Goal: Answer question/provide support: Share knowledge or assist other users

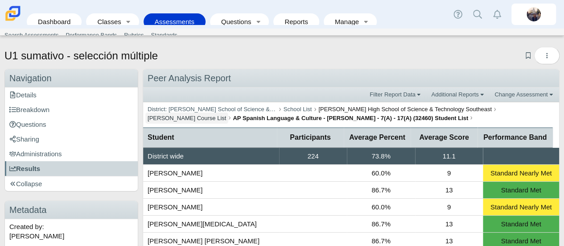
click at [229, 112] on link "Britta Barnhart Course List" at bounding box center [186, 117] width 83 height 11
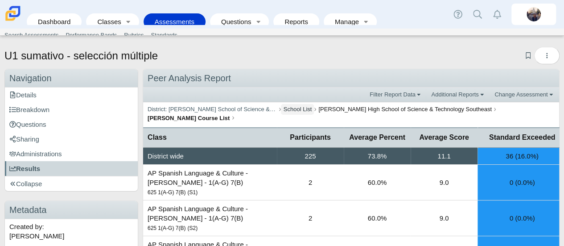
click at [289, 105] on link "School List" at bounding box center [297, 109] width 33 height 11
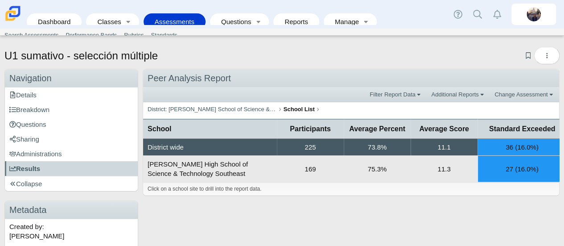
click at [305, 165] on td "169" at bounding box center [310, 169] width 67 height 26
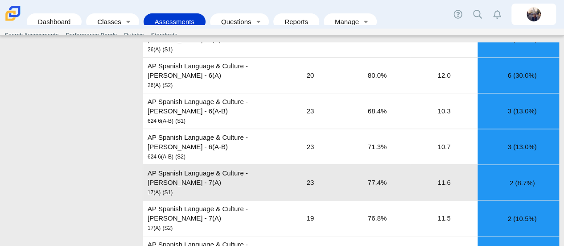
scroll to position [624, 0]
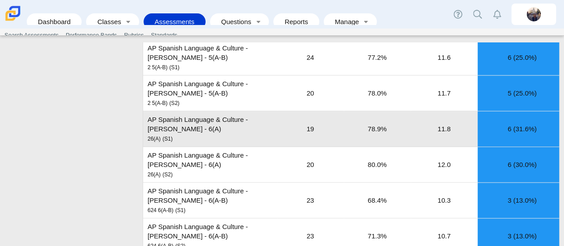
click at [230, 112] on td "AP Spanish Language & Culture - Barnhart - 6(A) 26(A) (S1)" at bounding box center [210, 129] width 134 height 36
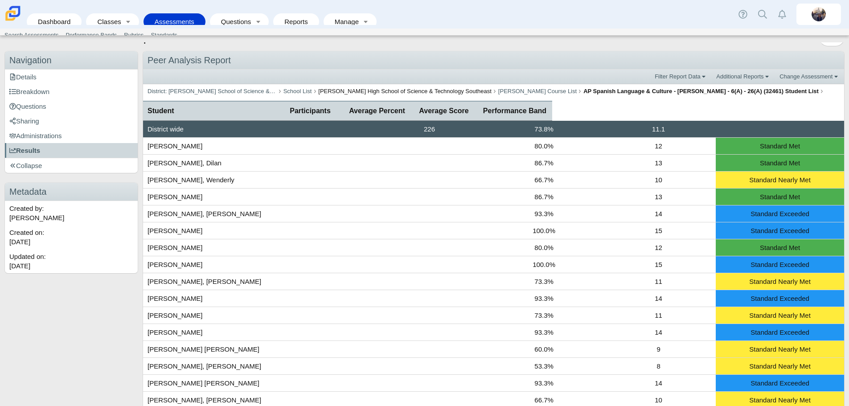
scroll to position [0, 0]
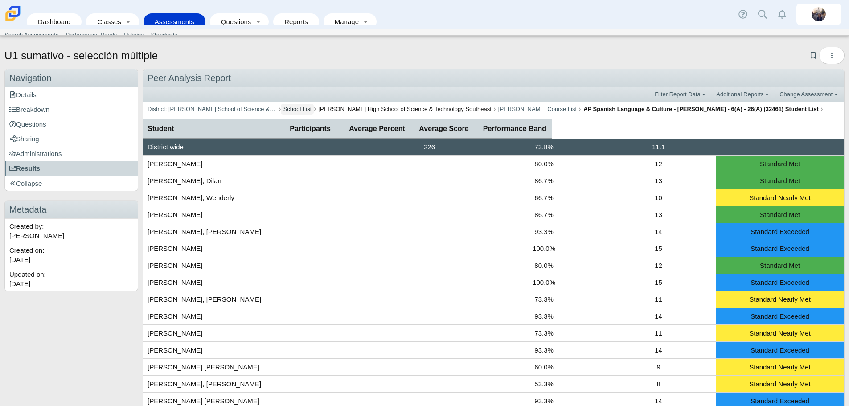
click at [287, 107] on link "School List" at bounding box center [297, 109] width 33 height 11
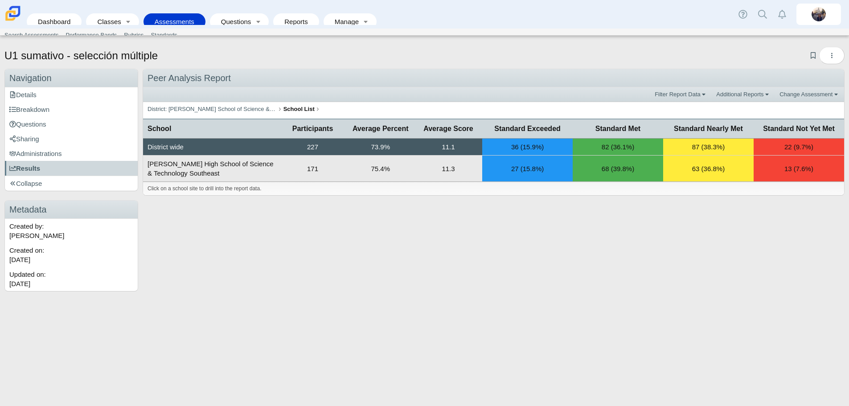
click at [318, 172] on td "171" at bounding box center [313, 169] width 68 height 26
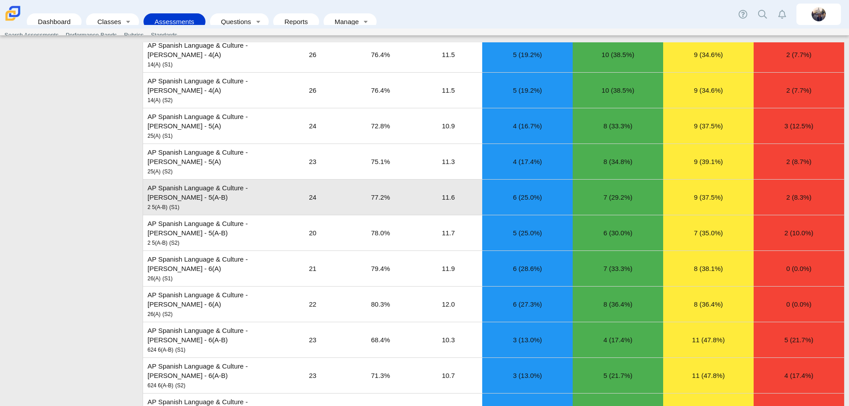
scroll to position [490, 0]
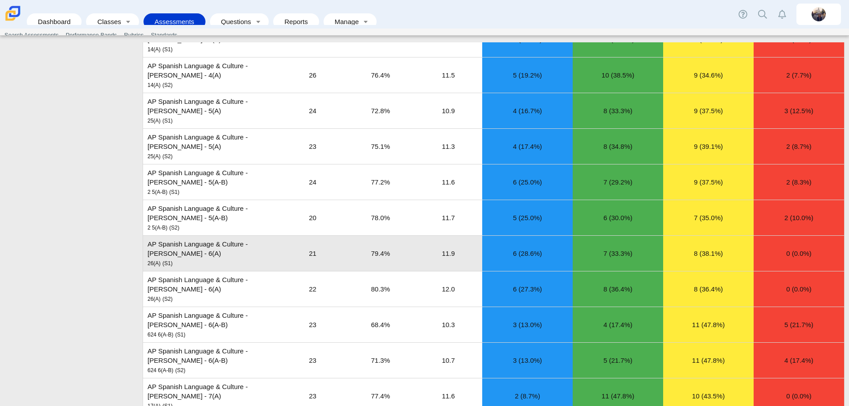
click at [229, 245] on td "AP Spanish Language & Culture - Barnhart - 6(A) 26(A) (S1)" at bounding box center [211, 254] width 136 height 36
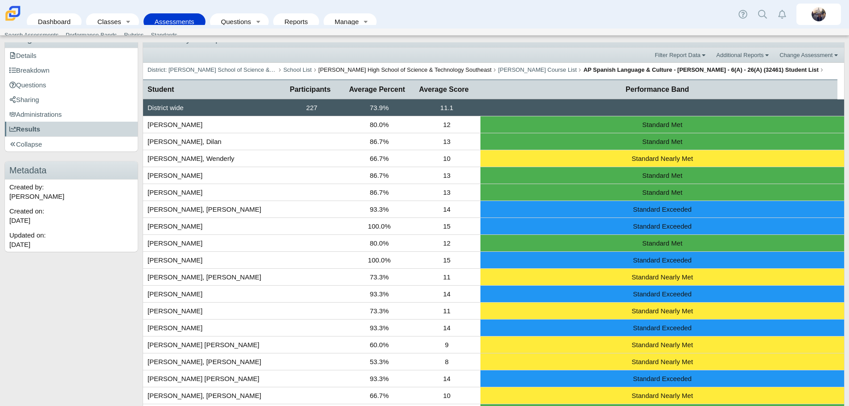
scroll to position [0, 0]
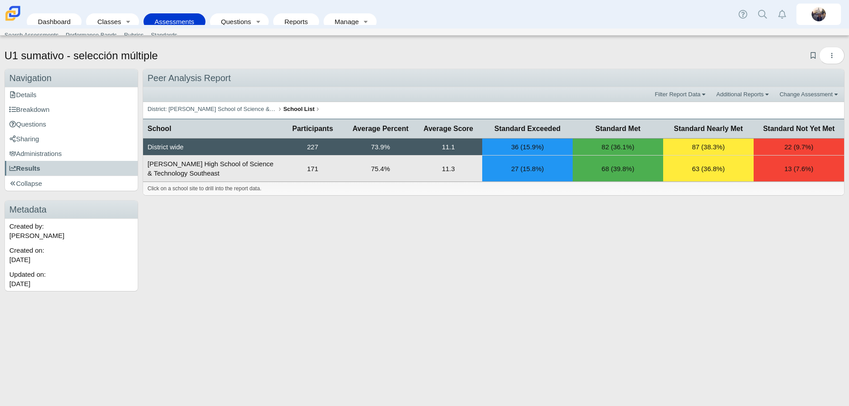
click at [312, 170] on td "171" at bounding box center [313, 169] width 68 height 26
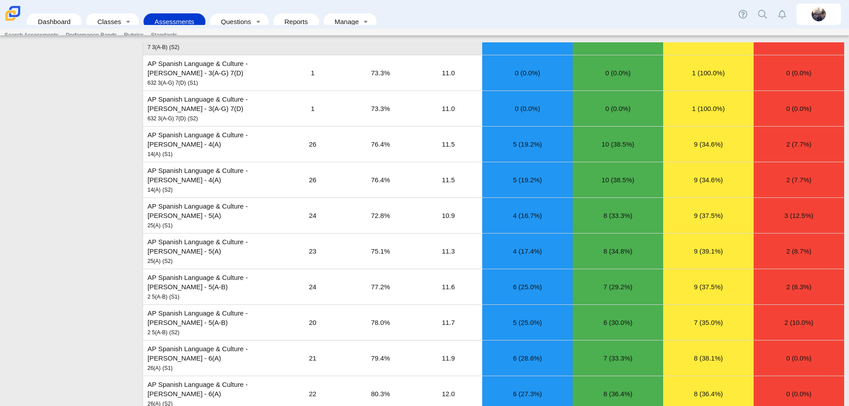
scroll to position [401, 0]
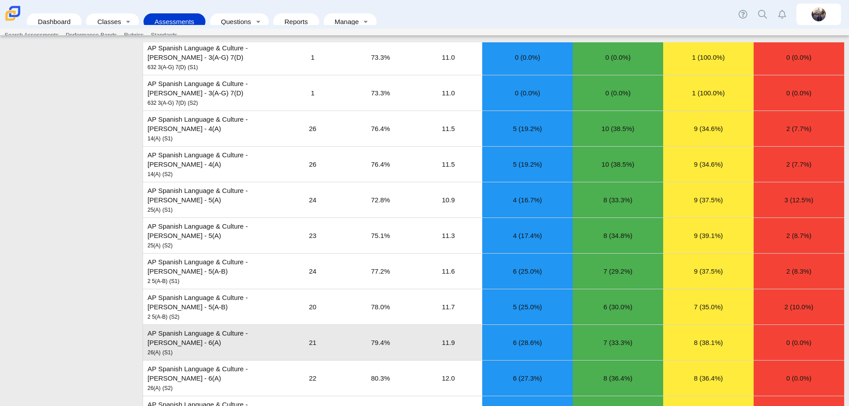
click at [252, 345] on td "AP Spanish Language & Culture - Barnhart - 6(A) 26(A) (S1)" at bounding box center [211, 343] width 136 height 36
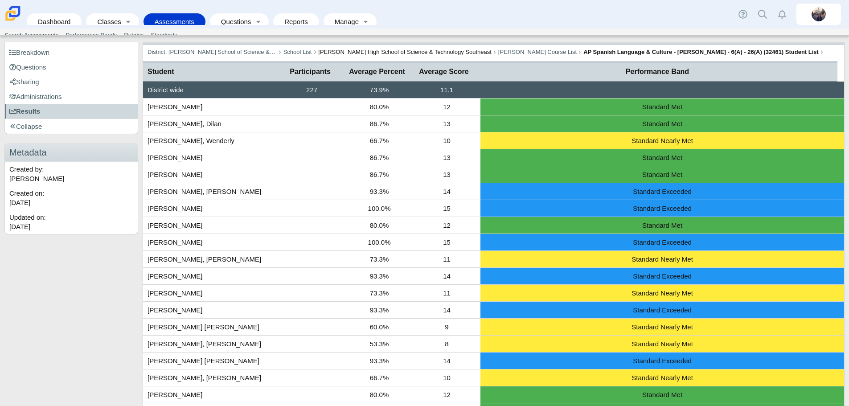
scroll to position [0, 0]
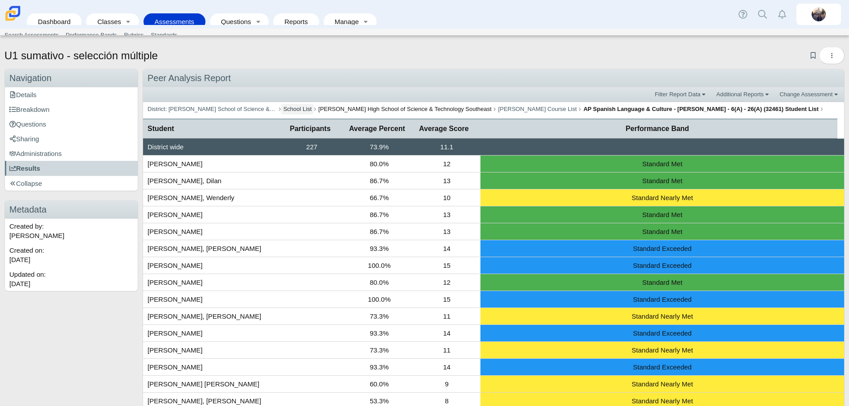
click at [289, 110] on link "School List" at bounding box center [297, 109] width 33 height 11
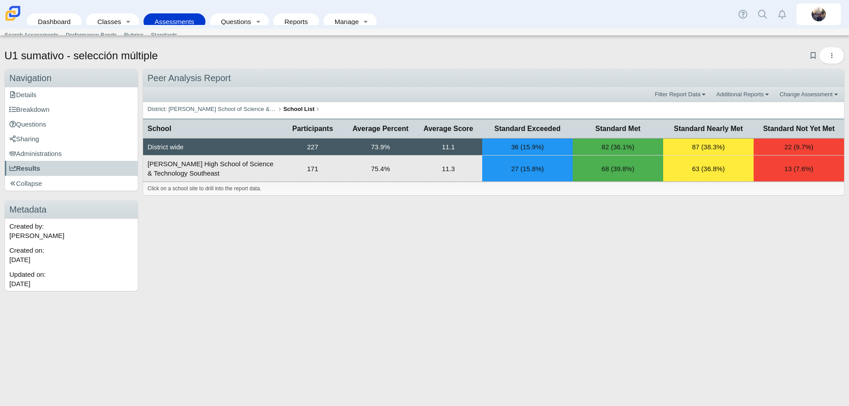
click at [322, 171] on td "171" at bounding box center [313, 169] width 68 height 26
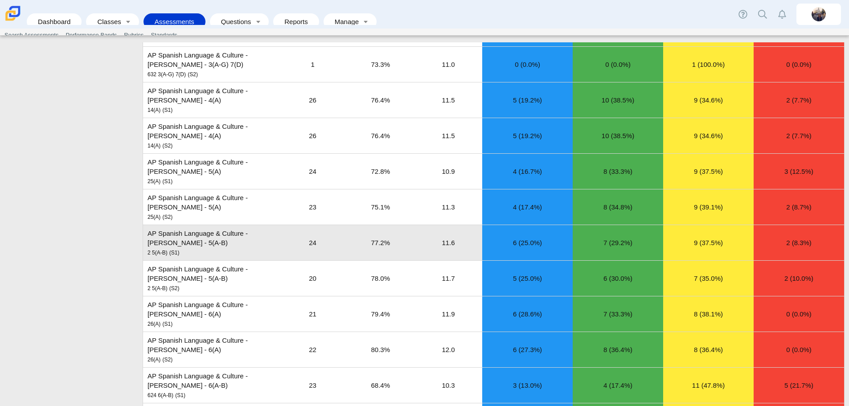
scroll to position [446, 0]
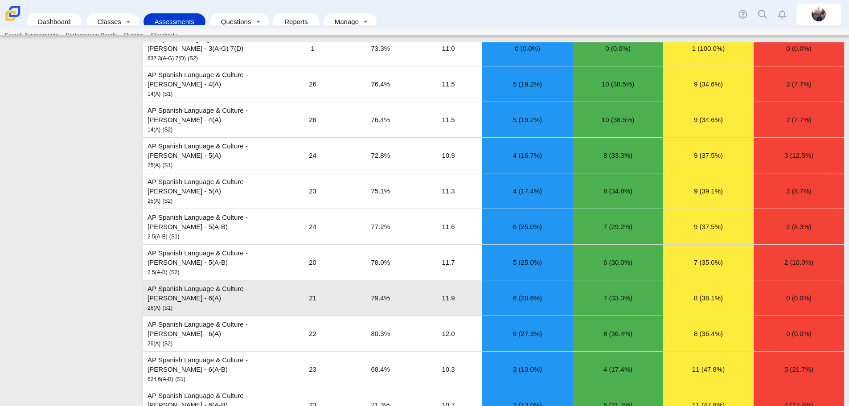
click at [237, 298] on td "AP Spanish Language & Culture - Barnhart - 6(A) 26(A) (S1)" at bounding box center [211, 298] width 136 height 36
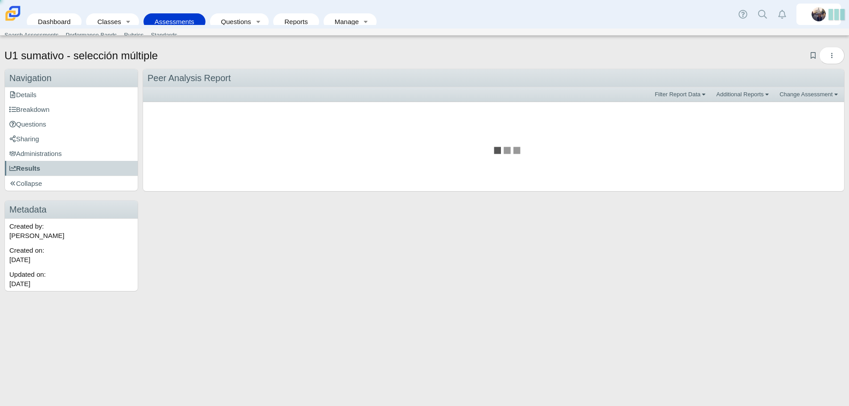
scroll to position [0, 0]
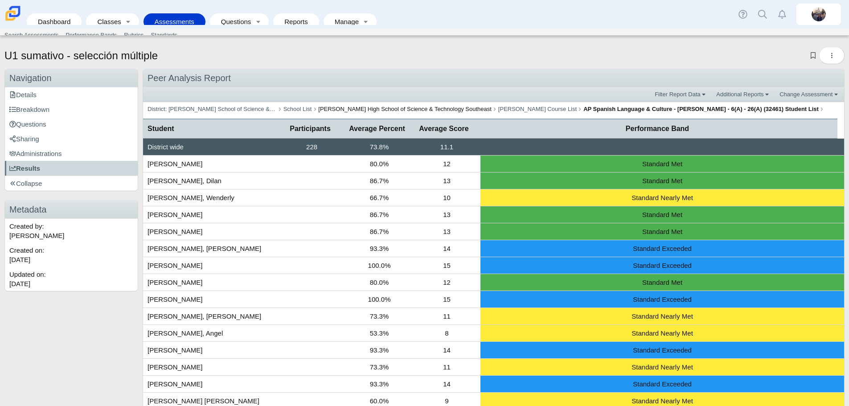
click at [178, 14] on link "Assessments" at bounding box center [174, 21] width 53 height 16
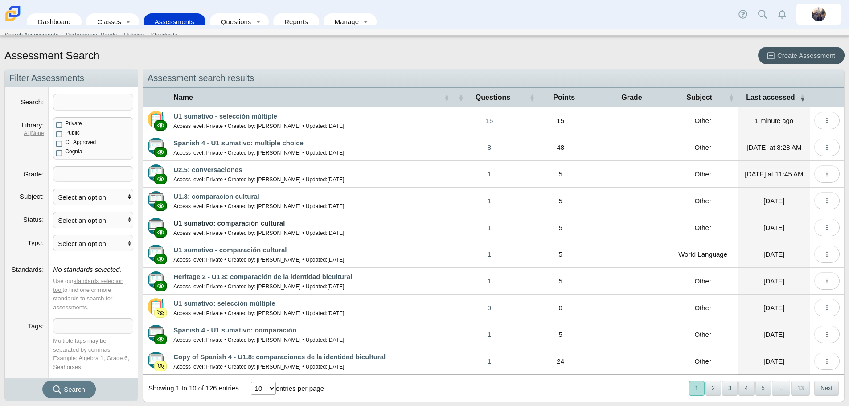
click at [233, 223] on link "U1 sumativo: comparación cultural" at bounding box center [228, 223] width 111 height 8
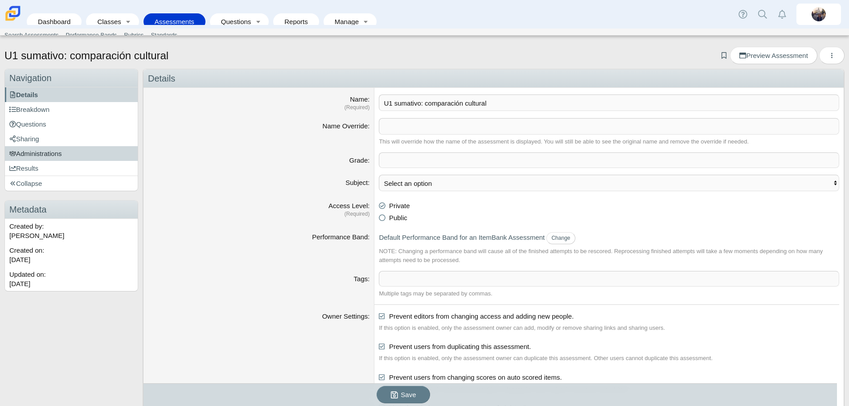
click at [54, 155] on span "Administrations" at bounding box center [35, 154] width 53 height 8
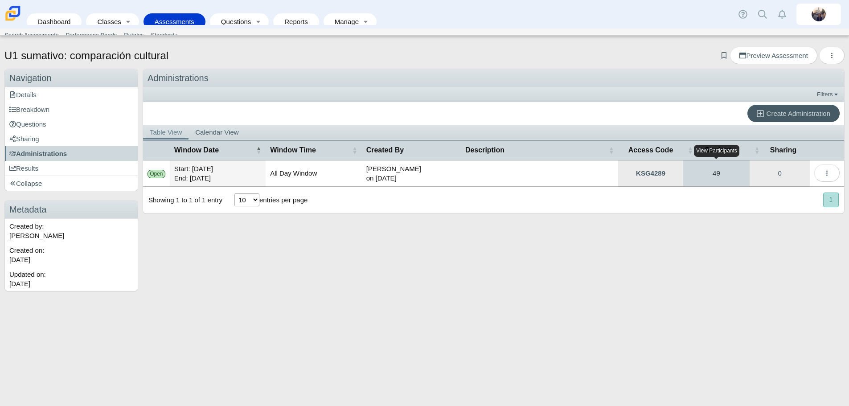
click at [715, 176] on link "49" at bounding box center [716, 173] width 66 height 26
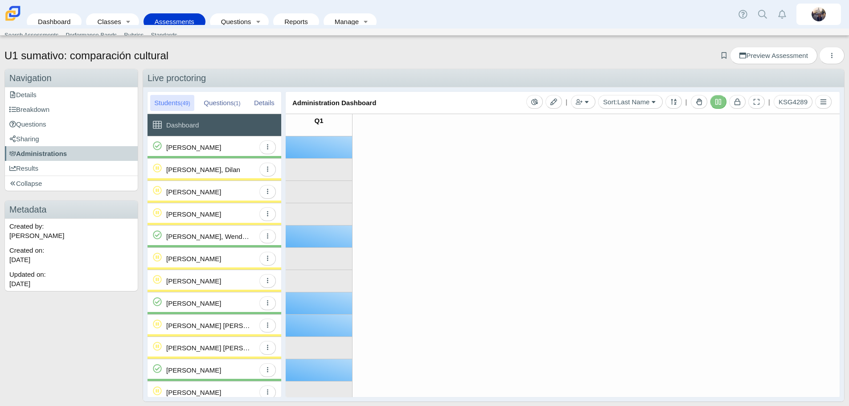
click at [181, 146] on div "[PERSON_NAME]" at bounding box center [193, 147] width 55 height 22
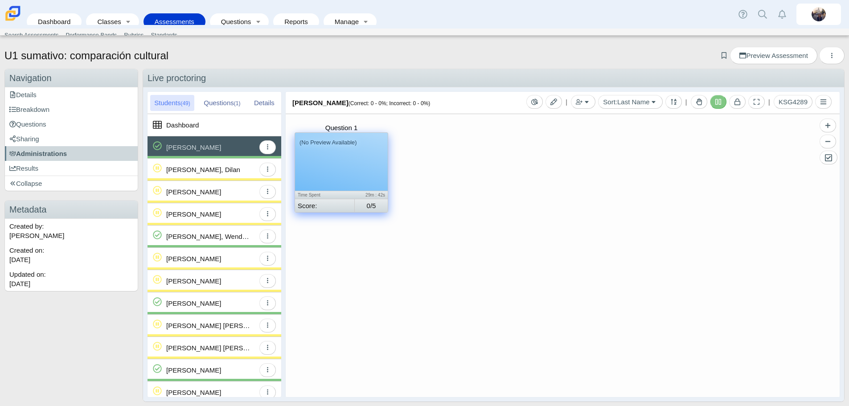
click at [231, 173] on div "[PERSON_NAME], Dilan" at bounding box center [203, 170] width 74 height 22
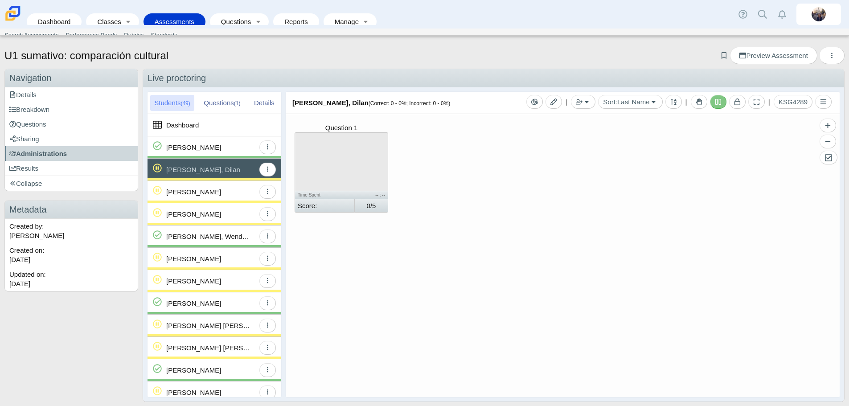
click at [222, 150] on div "[PERSON_NAME]" at bounding box center [210, 147] width 89 height 22
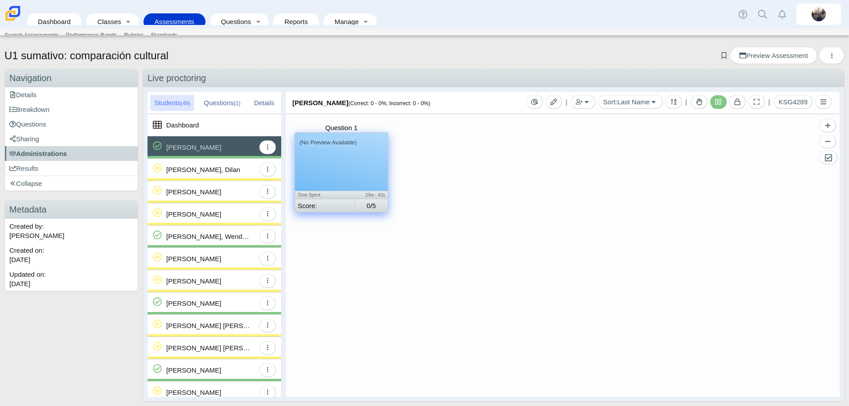
click at [346, 174] on div "(No Preview Available)" at bounding box center [341, 162] width 93 height 58
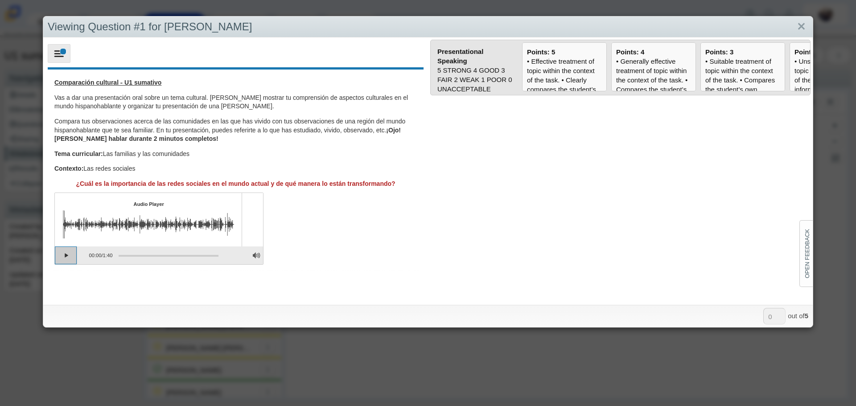
click at [63, 255] on button "Play" at bounding box center [66, 256] width 22 height 18
click at [580, 68] on div "• Effective treatment of topic within the context of the task. • Clearly compar…" at bounding box center [564, 244] width 75 height 374
click at [0, 0] on input "Points: 5" at bounding box center [0, 0] width 0 height 0
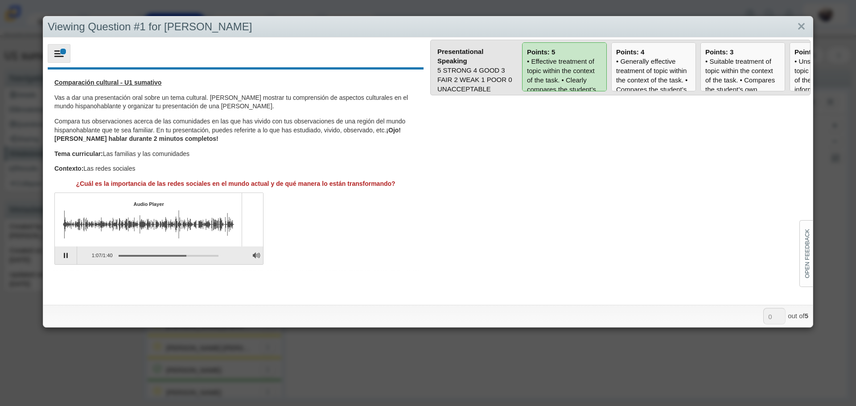
type input "5"
click at [797, 20] on link "Close" at bounding box center [801, 26] width 14 height 15
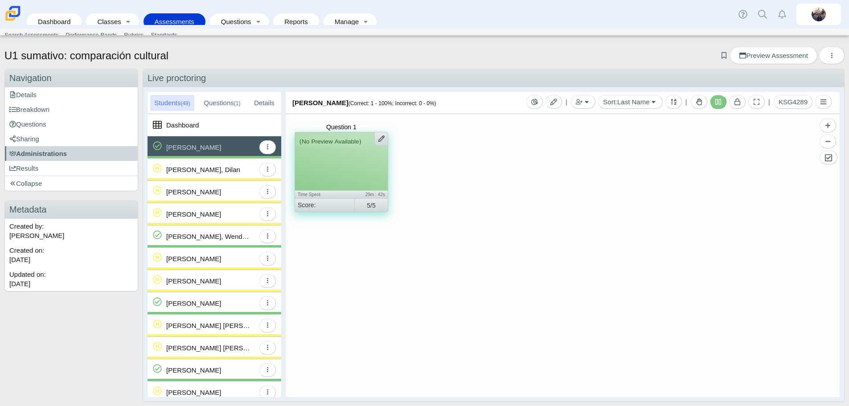
click at [237, 236] on div "[PERSON_NAME], Wenderly" at bounding box center [208, 237] width 85 height 22
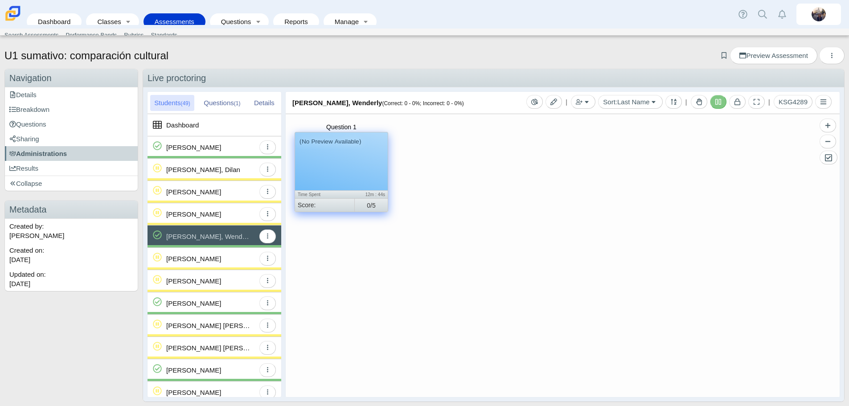
click at [336, 168] on div "(No Preview Available)" at bounding box center [341, 161] width 93 height 58
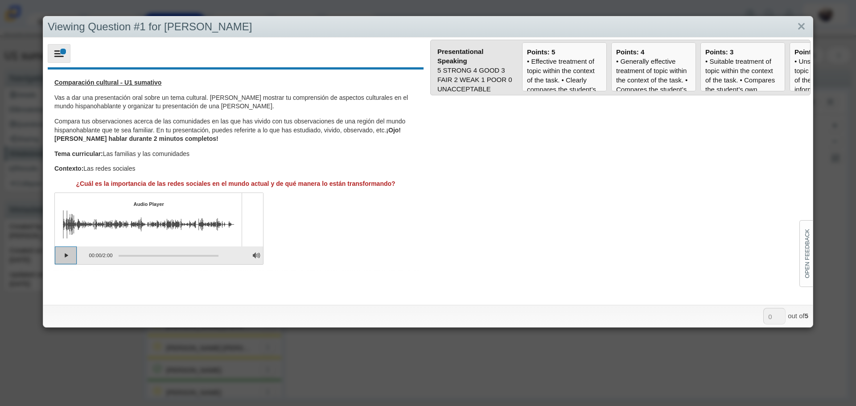
click at [60, 260] on button "Play" at bounding box center [66, 256] width 22 height 18
click at [64, 259] on button "Pause playback" at bounding box center [66, 256] width 22 height 18
click at [64, 259] on button "Continue playback" at bounding box center [66, 256] width 22 height 18
click at [559, 64] on div "• Effective treatment of topic within the context of the task. • Clearly compar…" at bounding box center [564, 244] width 75 height 374
click at [0, 0] on input "Points: 5" at bounding box center [0, 0] width 0 height 0
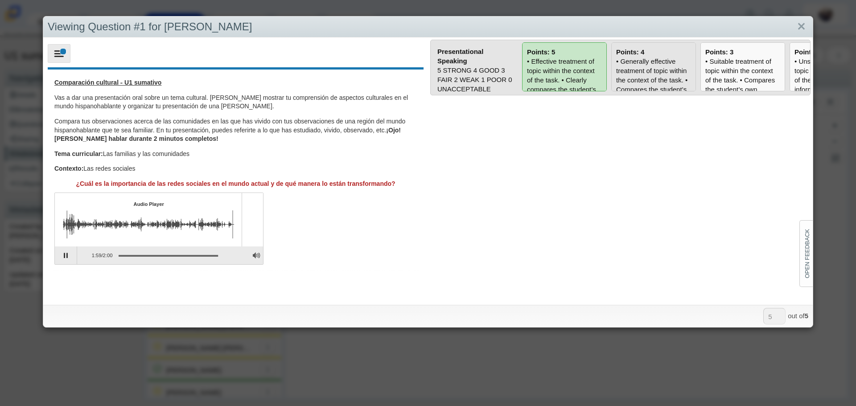
click at [669, 74] on div "• Generally effective treatment of topic within the context of the task. • Comp…" at bounding box center [653, 249] width 75 height 384
click at [0, 0] on input "Points: 4" at bounding box center [0, 0] width 0 height 0
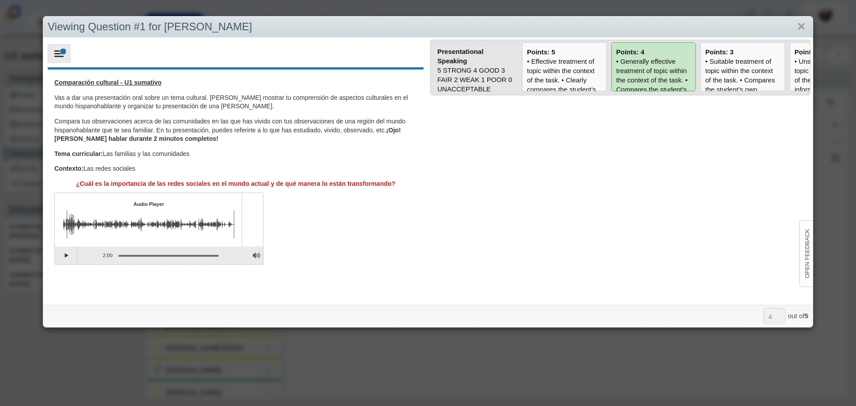
drag, startPoint x: 568, startPoint y: 62, endPoint x: 609, endPoint y: 53, distance: 41.6
click at [568, 62] on div "• Effective treatment of topic within the context of the task. • Clearly compar…" at bounding box center [564, 244] width 75 height 374
click at [0, 0] on input "Points: 5" at bounding box center [0, 0] width 0 height 0
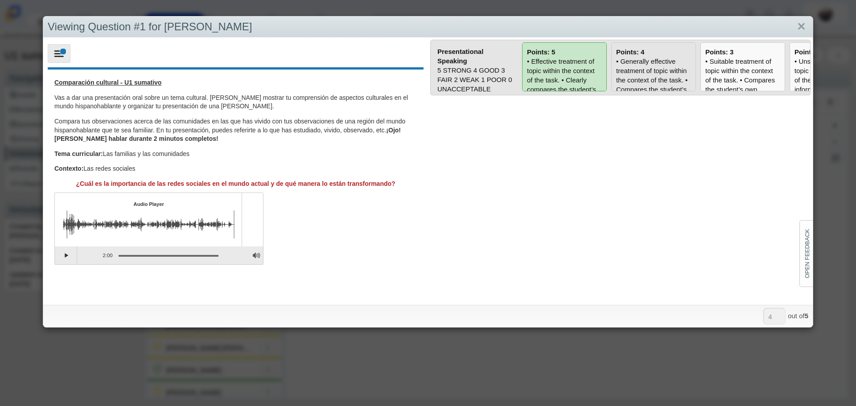
type input "5"
click at [798, 32] on link "Close" at bounding box center [801, 26] width 14 height 15
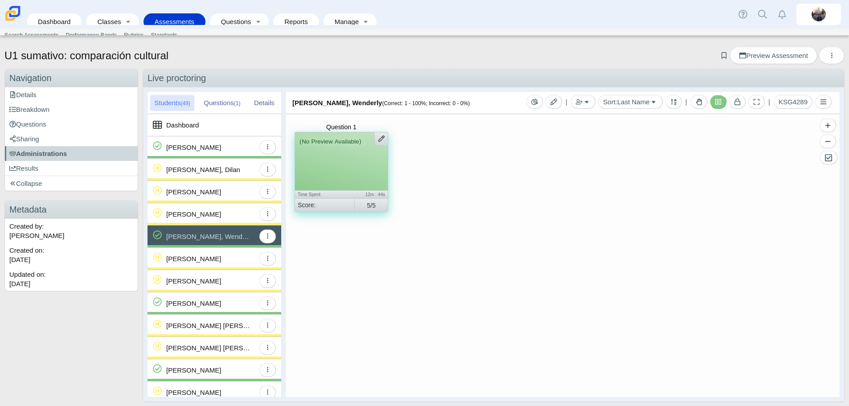
click at [221, 304] on div "[PERSON_NAME]" at bounding box center [193, 303] width 55 height 22
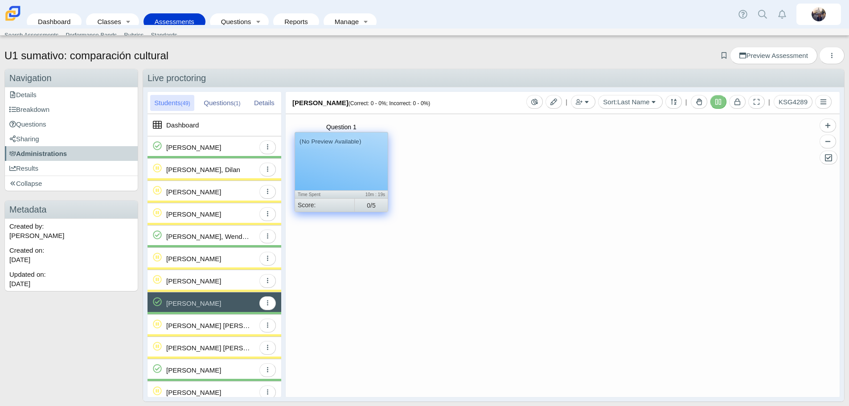
click at [346, 150] on div "(No Preview Available)" at bounding box center [341, 161] width 93 height 58
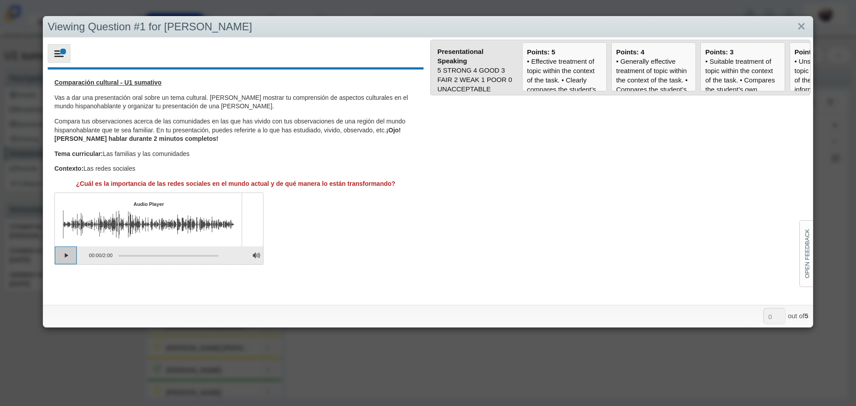
click at [68, 255] on button "Play" at bounding box center [66, 256] width 22 height 18
click at [68, 259] on button "Pause playback" at bounding box center [66, 256] width 22 height 18
click at [68, 259] on button "Continue playback" at bounding box center [66, 256] width 22 height 18
click at [92, 231] on div "Assessment items" at bounding box center [96, 224] width 66 height 28
click at [130, 256] on div "Assessment items" at bounding box center [169, 256] width 100 height 2
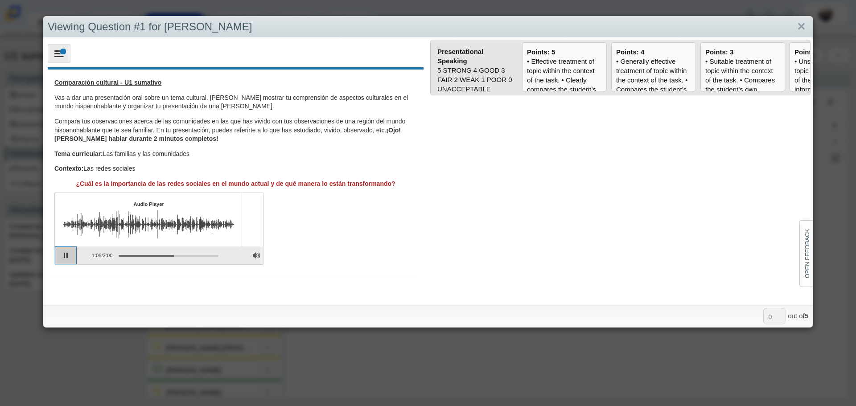
click at [62, 255] on button "Pause playback" at bounding box center [66, 256] width 22 height 18
click at [63, 255] on button "Continue playback" at bounding box center [66, 256] width 22 height 18
click at [661, 76] on div "• Generally effective treatment of topic within the context of the task. • Comp…" at bounding box center [653, 249] width 75 height 384
click at [0, 0] on input "Points: 4" at bounding box center [0, 0] width 0 height 0
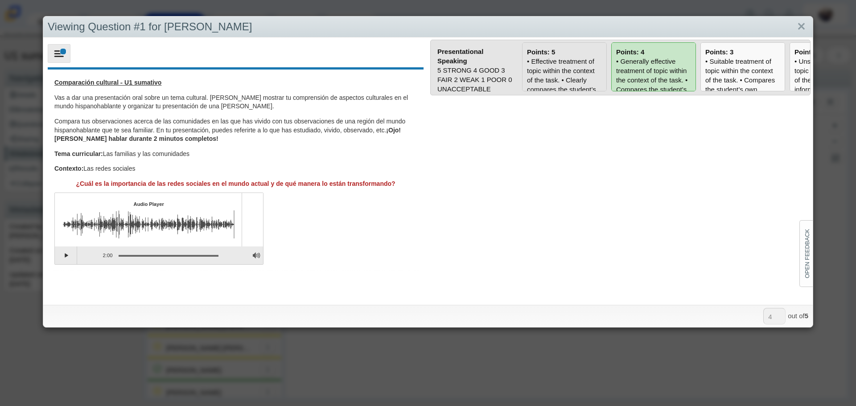
click at [558, 69] on div "• Effective treatment of topic within the context of the task. • Clearly compar…" at bounding box center [564, 244] width 75 height 374
click at [0, 0] on input "Points: 5" at bounding box center [0, 0] width 0 height 0
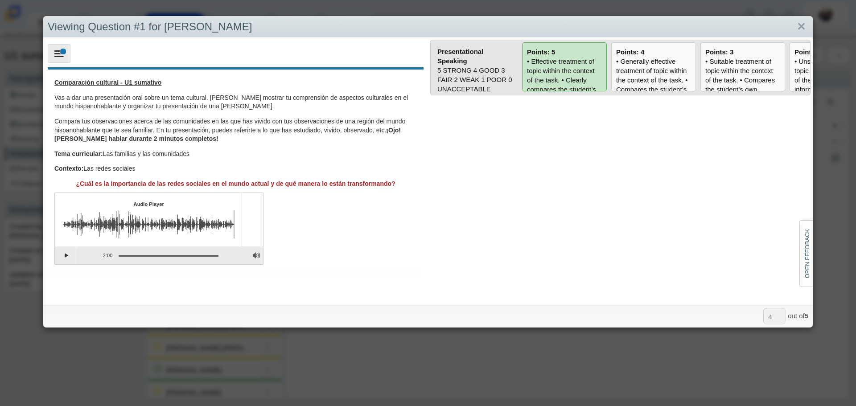
type input "5"
click at [795, 33] on link "Close" at bounding box center [801, 26] width 14 height 15
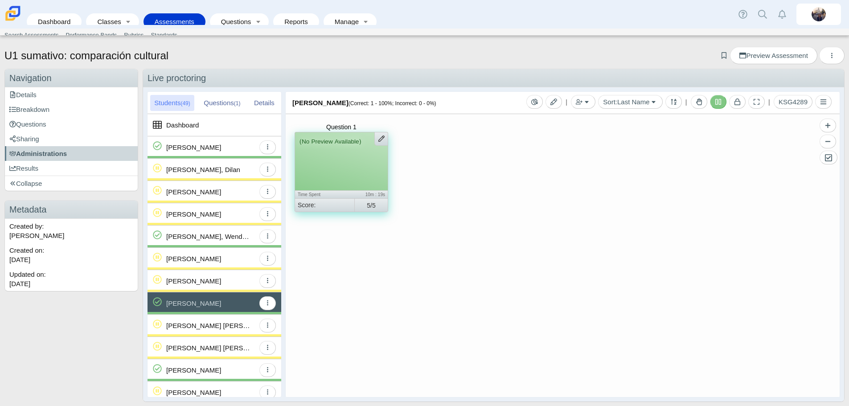
click at [205, 369] on div "[PERSON_NAME]" at bounding box center [193, 370] width 55 height 22
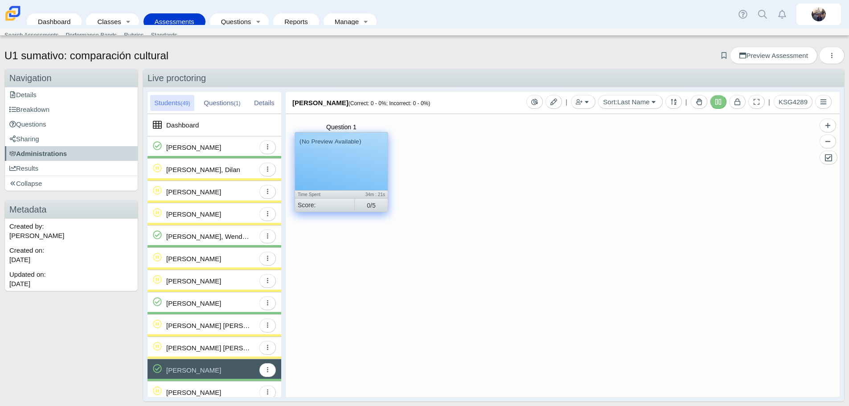
click at [359, 161] on div "(No Preview Available)" at bounding box center [341, 161] width 93 height 58
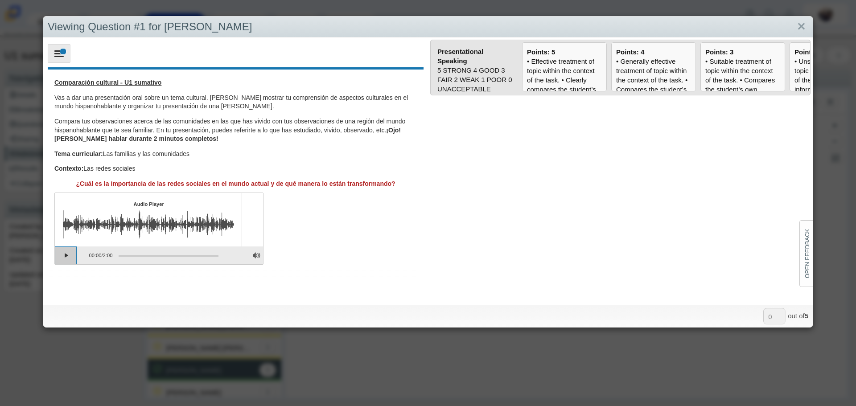
click at [58, 254] on button "Play" at bounding box center [66, 256] width 22 height 18
click at [569, 79] on div "• Effective treatment of topic within the context of the task. • Clearly compar…" at bounding box center [564, 244] width 75 height 374
click at [0, 0] on input "Points: 5" at bounding box center [0, 0] width 0 height 0
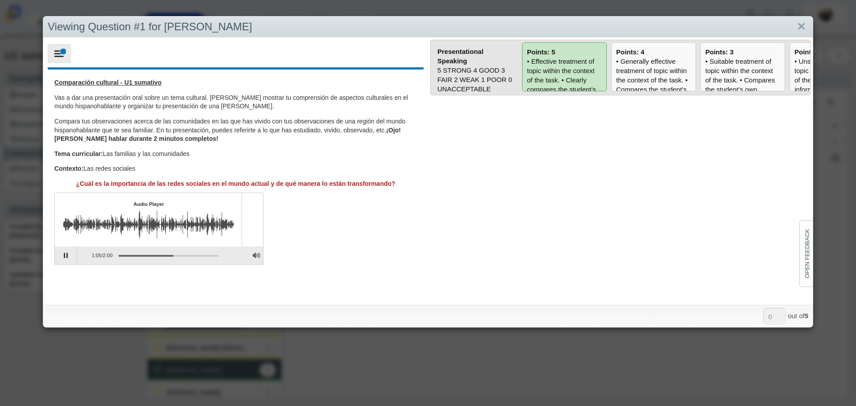
type input "5"
click at [796, 28] on link "Close" at bounding box center [801, 26] width 14 height 15
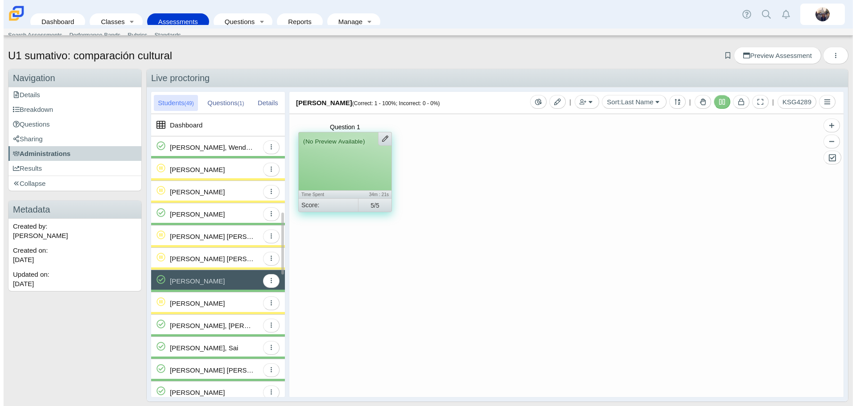
scroll to position [134, 0]
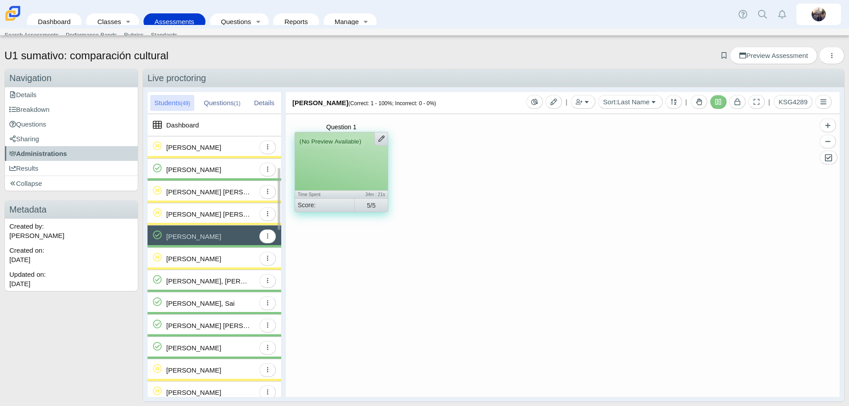
click at [231, 280] on div "[PERSON_NAME], [PERSON_NAME]" at bounding box center [208, 281] width 85 height 22
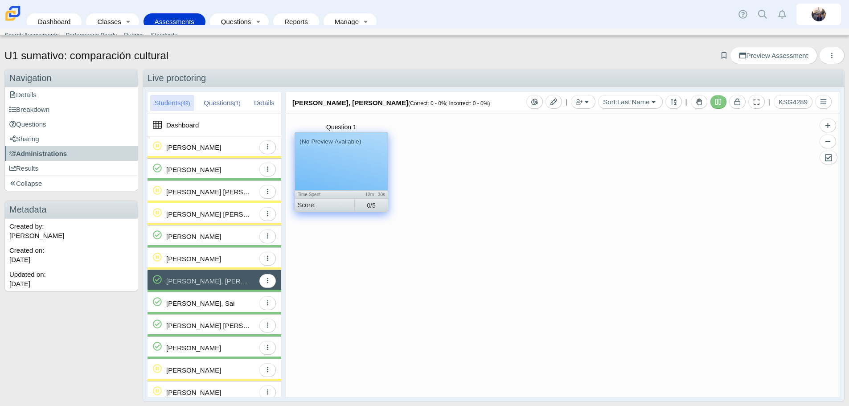
click at [360, 163] on div "(No Preview Available)" at bounding box center [341, 161] width 93 height 58
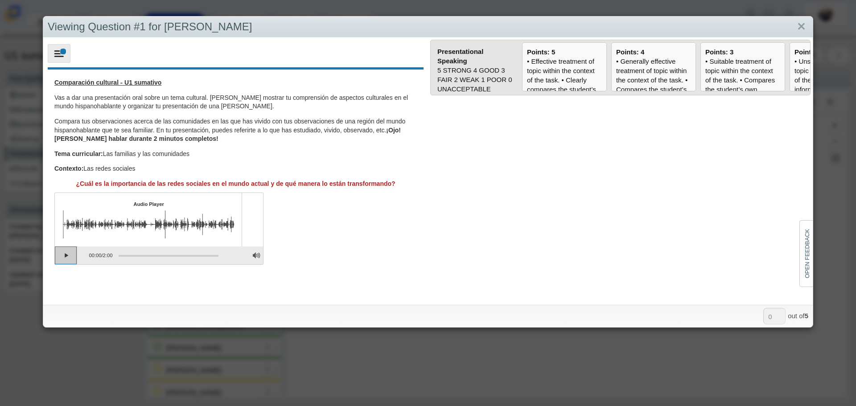
click at [62, 260] on button "Play" at bounding box center [66, 256] width 22 height 18
click at [530, 81] on div "• Effective treatment of topic within the context of the task. • Clearly compar…" at bounding box center [564, 244] width 75 height 374
click at [0, 0] on input "Points: 5" at bounding box center [0, 0] width 0 height 0
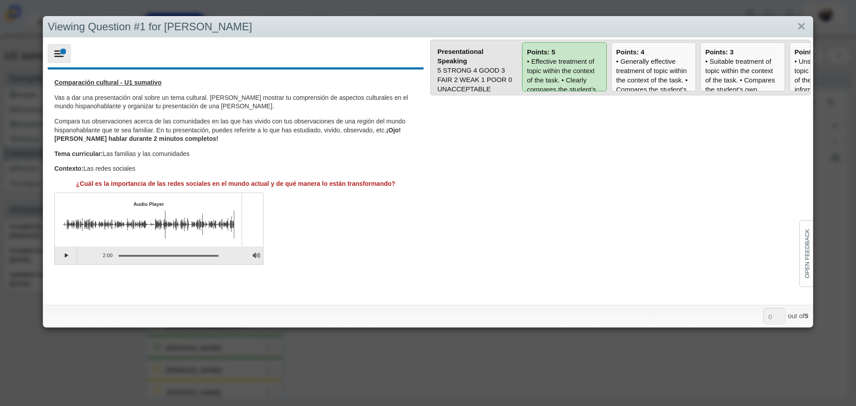
type input "5"
click at [796, 26] on link "Close" at bounding box center [801, 26] width 14 height 15
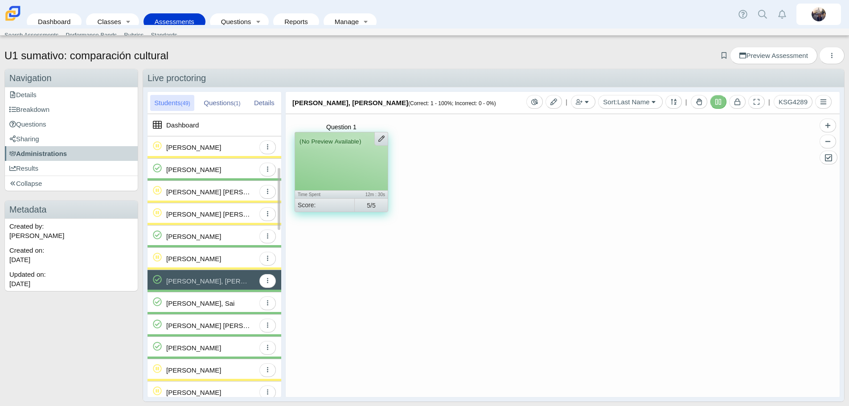
click at [188, 309] on div "[PERSON_NAME], Sai" at bounding box center [200, 303] width 68 height 22
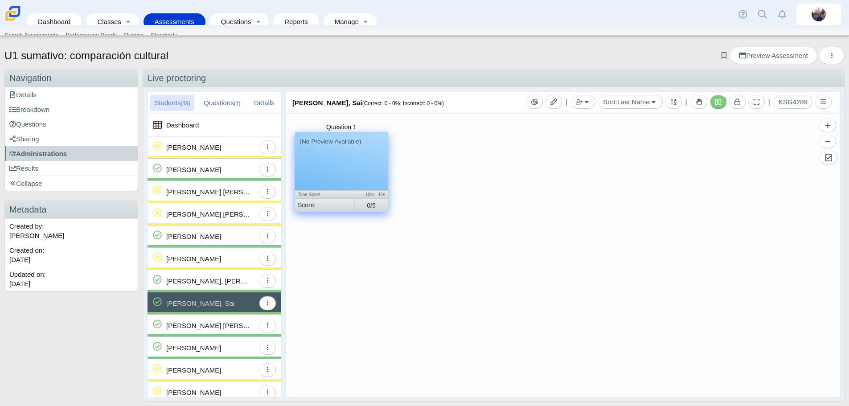
click at [346, 161] on div "(No Preview Available)" at bounding box center [341, 161] width 93 height 58
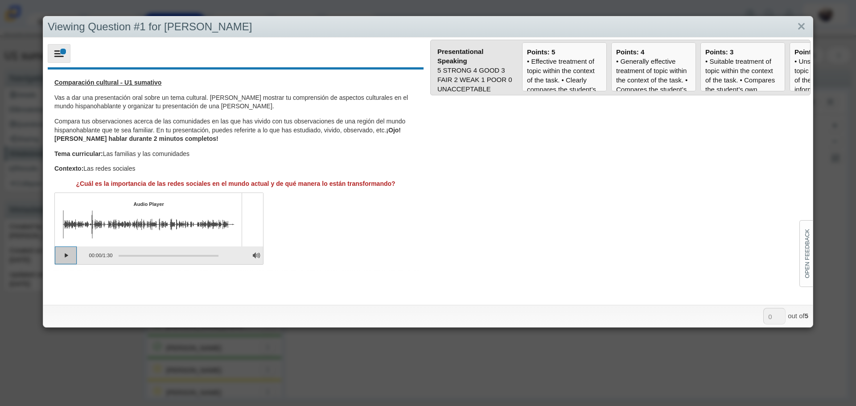
click at [65, 252] on button "Play" at bounding box center [66, 256] width 22 height 18
click at [660, 61] on div "• Generally effective treatment of topic within the context of the task. • Comp…" at bounding box center [653, 249] width 75 height 384
click at [0, 0] on input "Points: 4" at bounding box center [0, 0] width 0 height 0
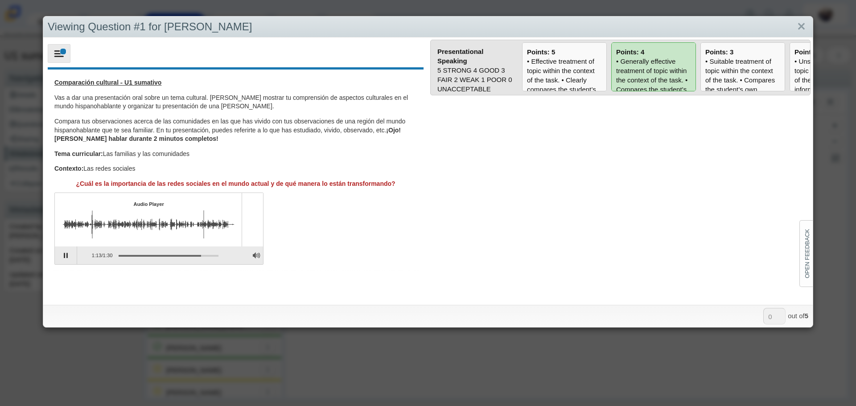
type input "4"
click at [794, 23] on link "Close" at bounding box center [801, 26] width 14 height 15
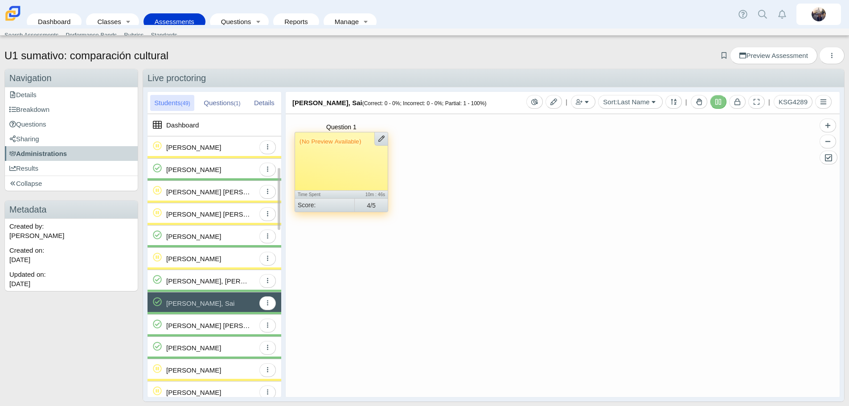
click at [222, 329] on div "[PERSON_NAME] [PERSON_NAME][GEOGRAPHIC_DATA]" at bounding box center [208, 326] width 85 height 22
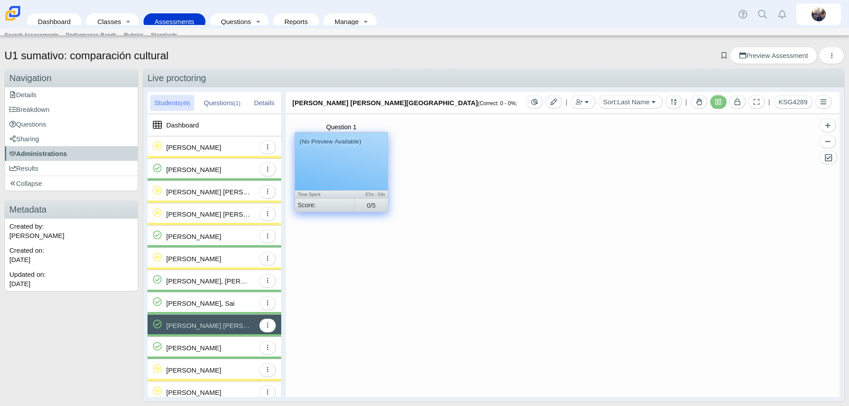
click at [350, 174] on div "(No Preview Available)" at bounding box center [341, 161] width 93 height 58
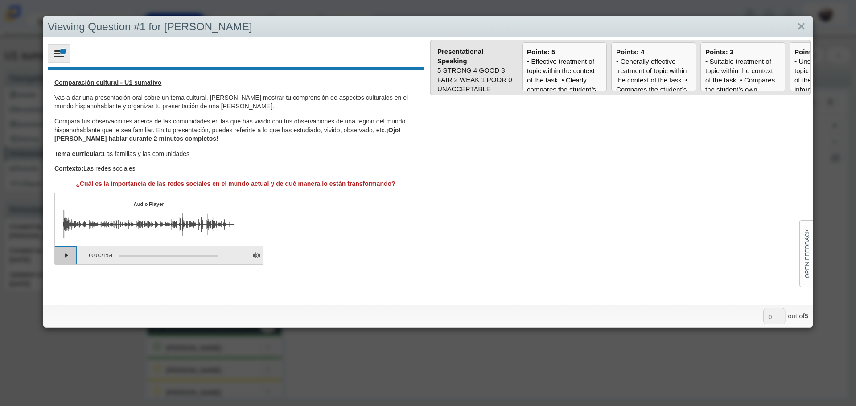
click at [62, 258] on button "Play" at bounding box center [66, 256] width 22 height 18
click at [62, 259] on button "Pause playback" at bounding box center [66, 256] width 22 height 18
click at [97, 228] on div "Assessment items" at bounding box center [87, 224] width 48 height 28
click at [87, 227] on div "Assessment items" at bounding box center [87, 224] width 48 height 28
click at [84, 228] on div "Assessment items" at bounding box center [87, 224] width 48 height 28
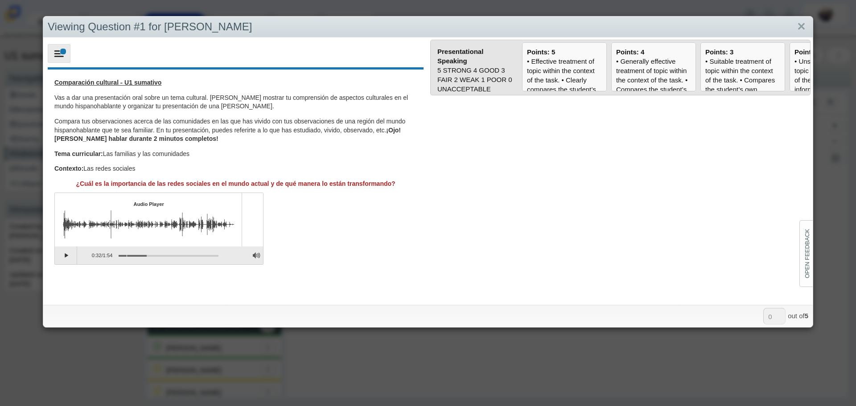
click at [127, 255] on div "Assessment items" at bounding box center [169, 256] width 100 height 2
click at [63, 255] on button "Continue playback" at bounding box center [66, 256] width 22 height 18
click at [65, 256] on button "Pause playback" at bounding box center [66, 256] width 22 height 18
click at [65, 250] on button "Continue playback" at bounding box center [66, 256] width 22 height 18
click at [795, 27] on link "Close" at bounding box center [801, 26] width 14 height 15
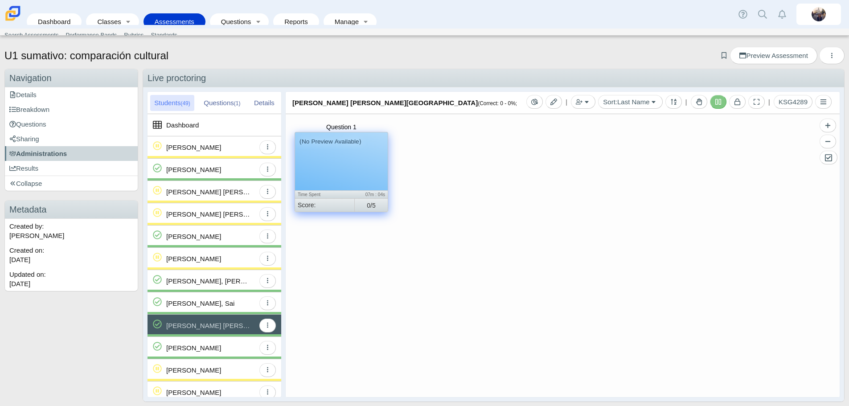
click at [329, 176] on div "(No Preview Available)" at bounding box center [341, 161] width 93 height 58
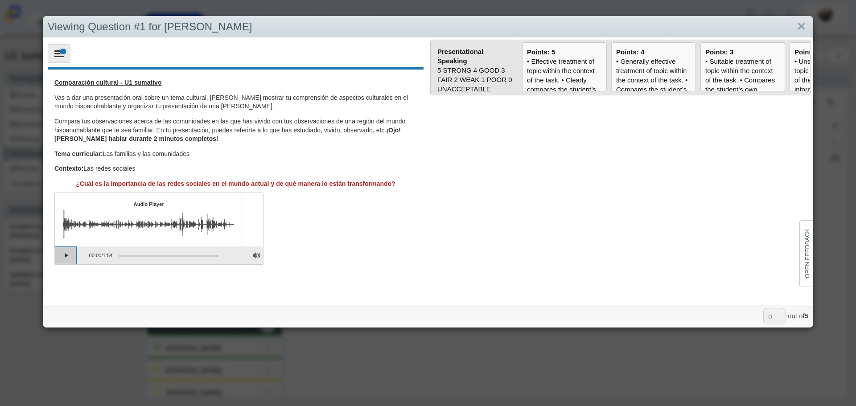
click at [70, 255] on button "Play" at bounding box center [66, 256] width 22 height 18
click at [70, 255] on button "Pause playback" at bounding box center [66, 256] width 22 height 18
click at [66, 259] on button "Continue playback" at bounding box center [66, 256] width 22 height 18
click at [66, 259] on button "Pause playback" at bounding box center [66, 256] width 22 height 18
click at [796, 28] on link "Close" at bounding box center [801, 26] width 14 height 15
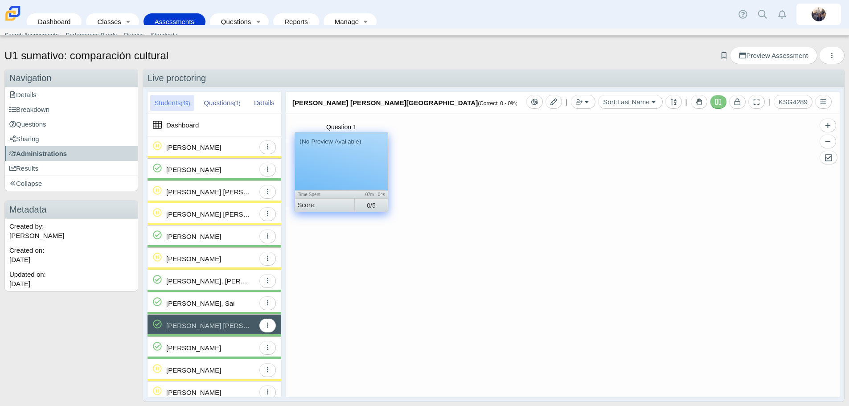
click at [340, 162] on div "(No Preview Available)" at bounding box center [341, 161] width 93 height 58
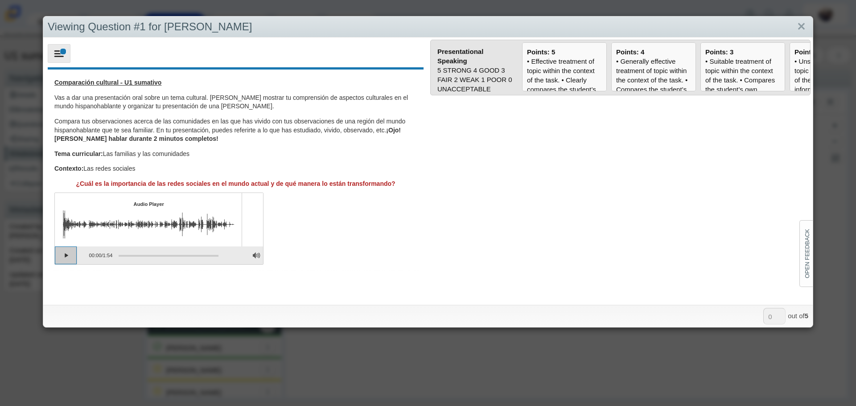
click at [58, 255] on button "Play" at bounding box center [66, 256] width 22 height 18
click at [68, 258] on button "Pause playback" at bounding box center [66, 256] width 22 height 18
click at [64, 255] on button "Continue playback" at bounding box center [66, 256] width 22 height 18
click at [646, 67] on div "• Generally effective treatment of topic within the context of the task. • Comp…" at bounding box center [653, 249] width 75 height 384
click at [0, 0] on input "Points: 4" at bounding box center [0, 0] width 0 height 0
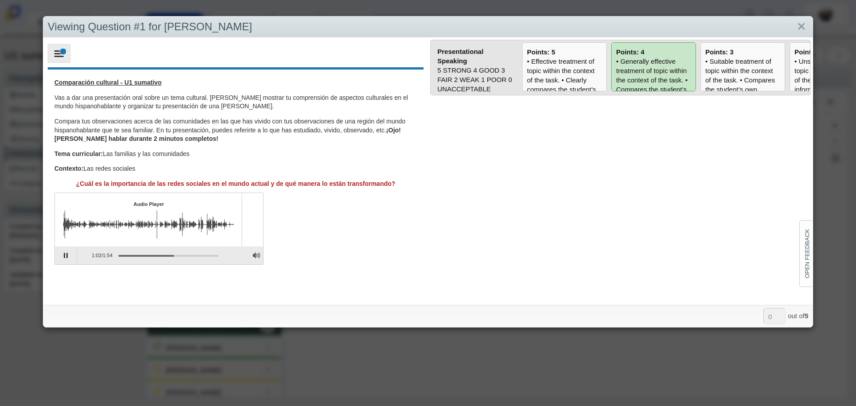
type input "4"
click at [796, 25] on link "Close" at bounding box center [801, 26] width 14 height 15
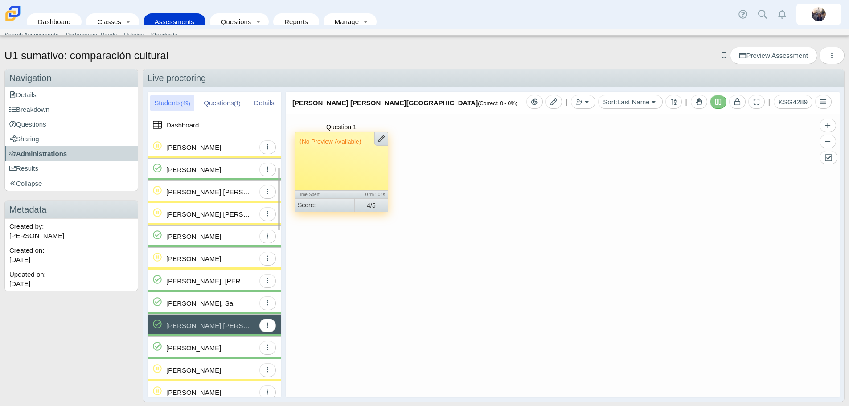
click at [200, 352] on div "[PERSON_NAME]" at bounding box center [193, 348] width 55 height 22
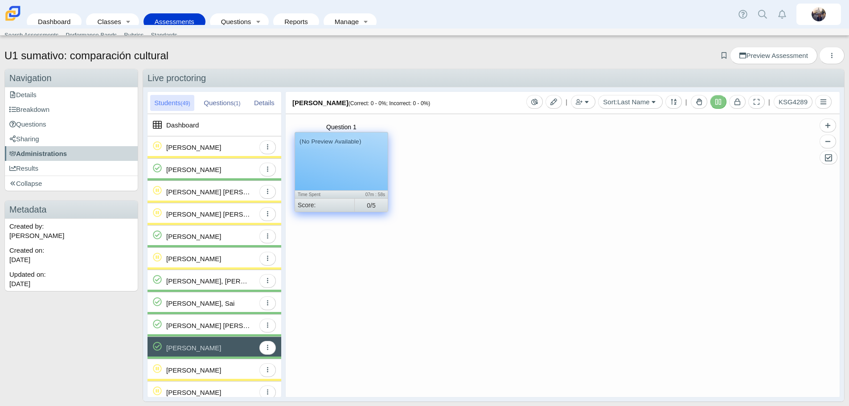
click at [361, 164] on div "(No Preview Available)" at bounding box center [341, 161] width 93 height 58
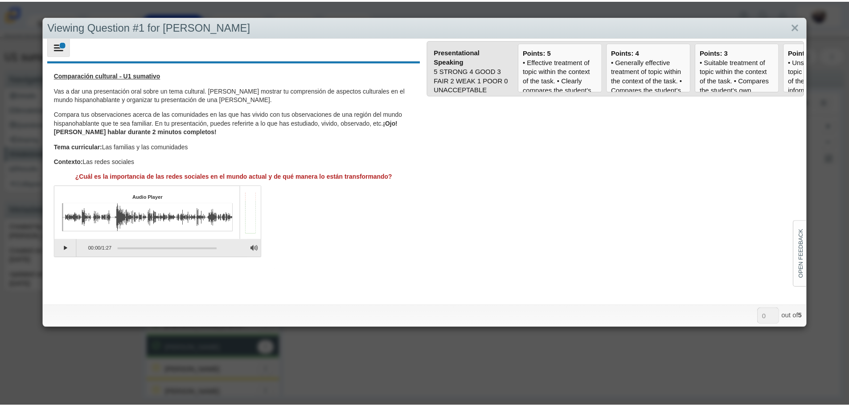
scroll to position [9, 0]
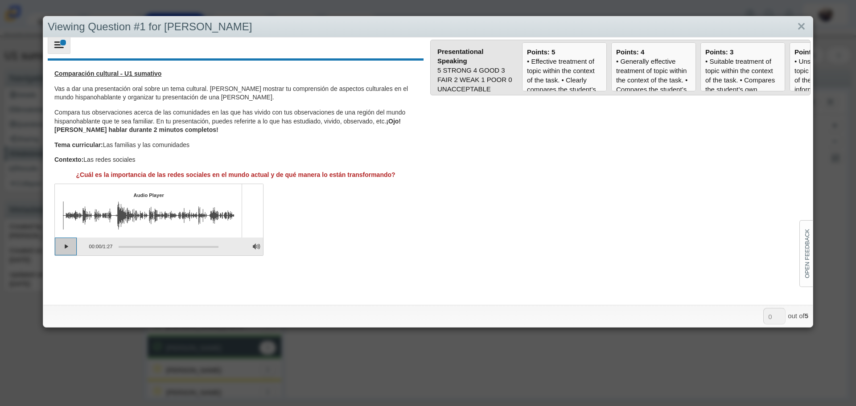
click at [62, 249] on button "Play" at bounding box center [66, 247] width 22 height 18
click at [563, 60] on div "• Effective treatment of topic within the context of the task. • Clearly compar…" at bounding box center [564, 244] width 75 height 374
click at [0, 0] on input "Points: 5" at bounding box center [0, 0] width 0 height 0
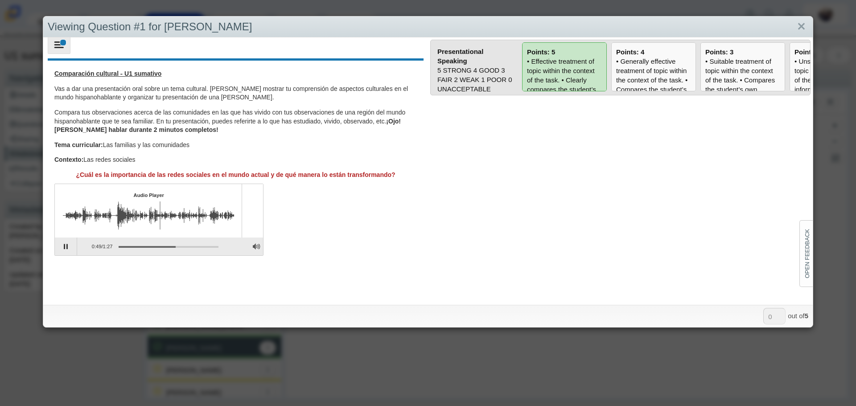
type input "5"
click at [797, 27] on link "Close" at bounding box center [801, 26] width 14 height 15
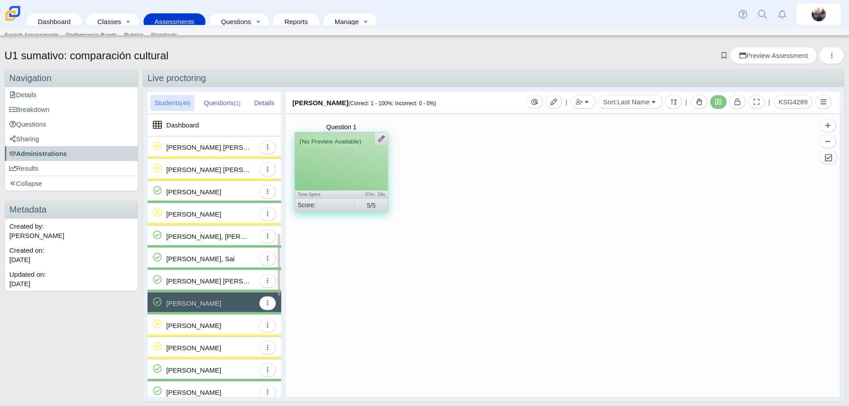
scroll to position [223, 0]
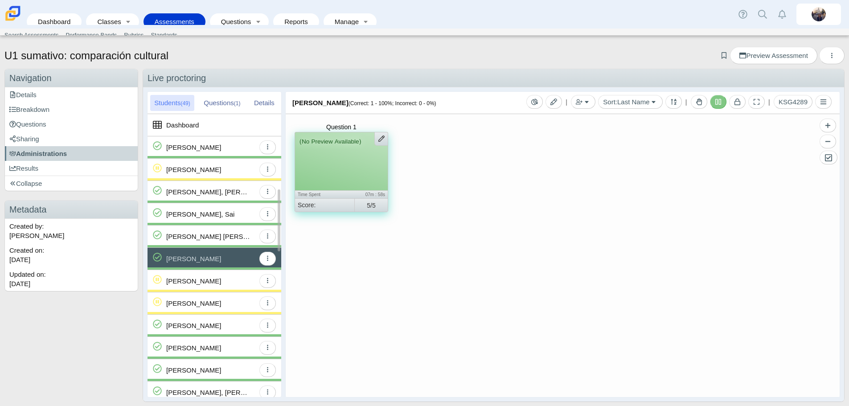
click at [219, 322] on div "[PERSON_NAME]" at bounding box center [193, 326] width 55 height 22
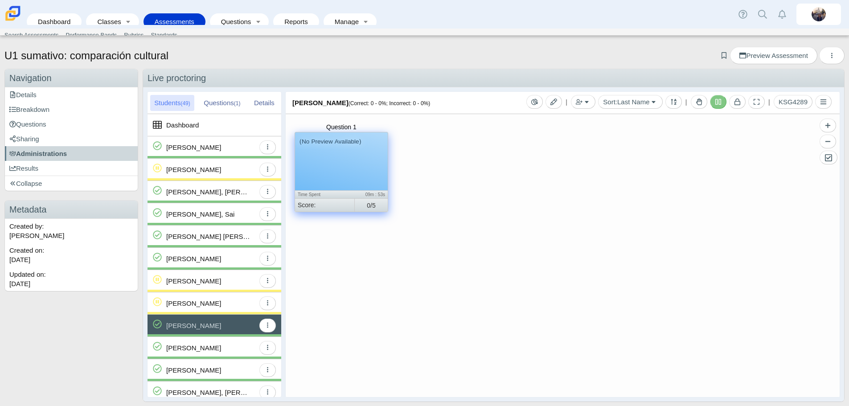
click at [314, 176] on div "(No Preview Available)" at bounding box center [341, 161] width 93 height 58
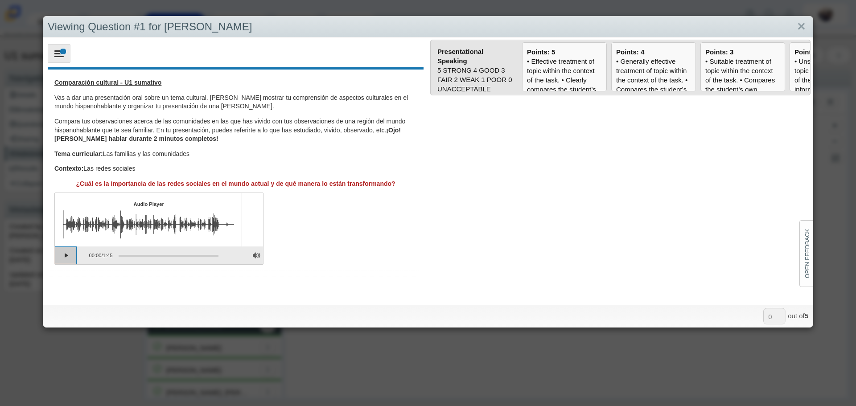
click at [59, 258] on button "Play" at bounding box center [66, 256] width 22 height 18
click at [569, 76] on div "• Effective treatment of topic within the context of the task. • Clearly compar…" at bounding box center [564, 244] width 75 height 374
click at [0, 0] on input "Points: 5" at bounding box center [0, 0] width 0 height 0
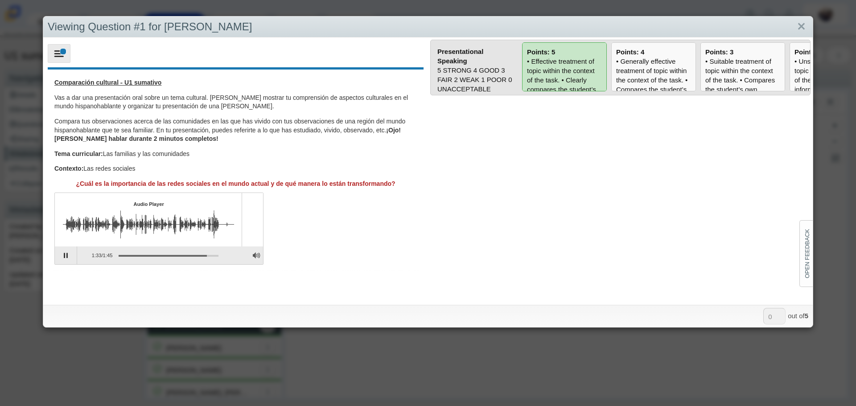
type input "5"
click at [794, 28] on link "Close" at bounding box center [801, 26] width 14 height 15
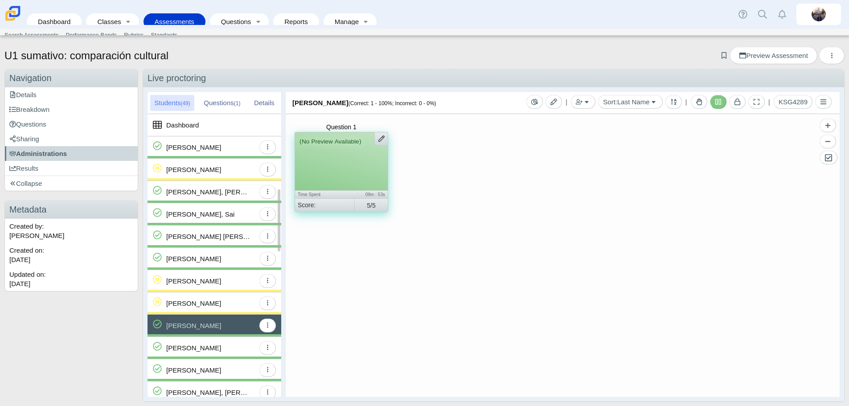
click at [215, 342] on div "[PERSON_NAME]" at bounding box center [210, 348] width 89 height 22
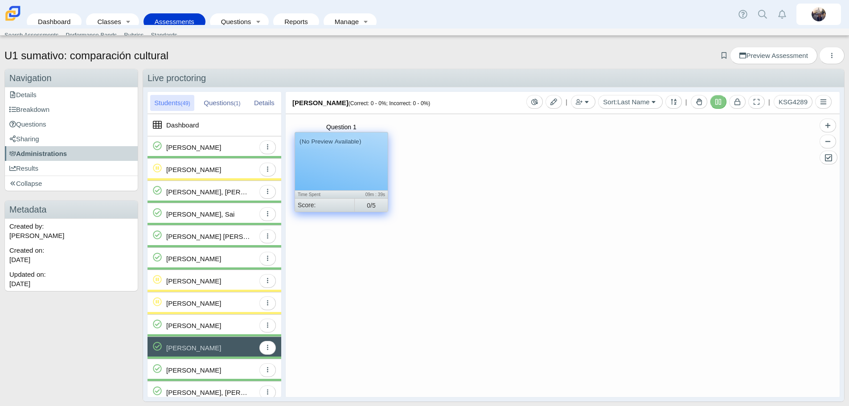
click at [338, 164] on div "(No Preview Available)" at bounding box center [341, 161] width 93 height 58
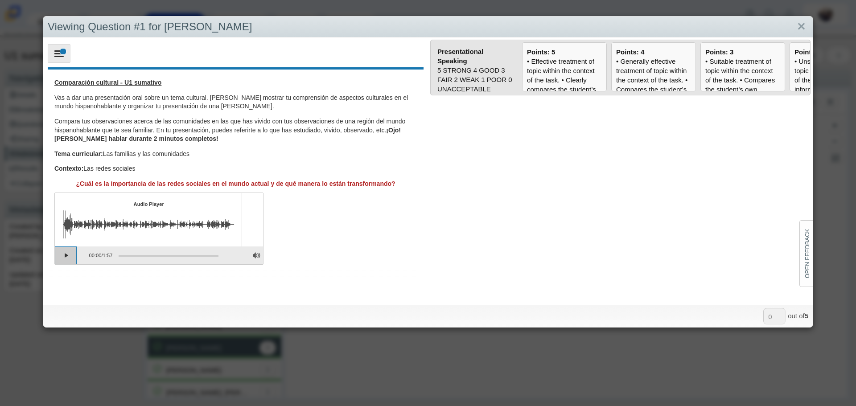
click at [63, 259] on button "Play" at bounding box center [66, 256] width 22 height 18
click at [66, 254] on button "Pause playback" at bounding box center [66, 256] width 22 height 18
click at [65, 256] on button "Continue playback" at bounding box center [66, 256] width 22 height 18
click at [148, 256] on div "Assessment items" at bounding box center [169, 256] width 100 height 2
click at [716, 75] on div "• Suitable treatment of topic within the context of the task. • Compares the st…" at bounding box center [742, 235] width 75 height 356
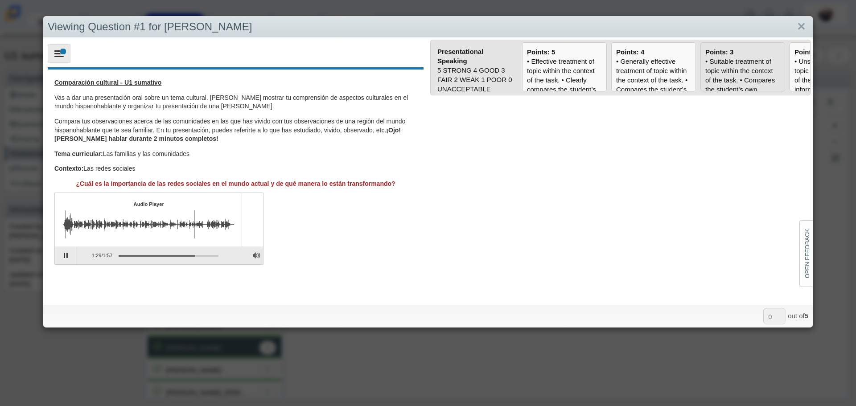
click at [0, 0] on input "Points: 3" at bounding box center [0, 0] width 0 height 0
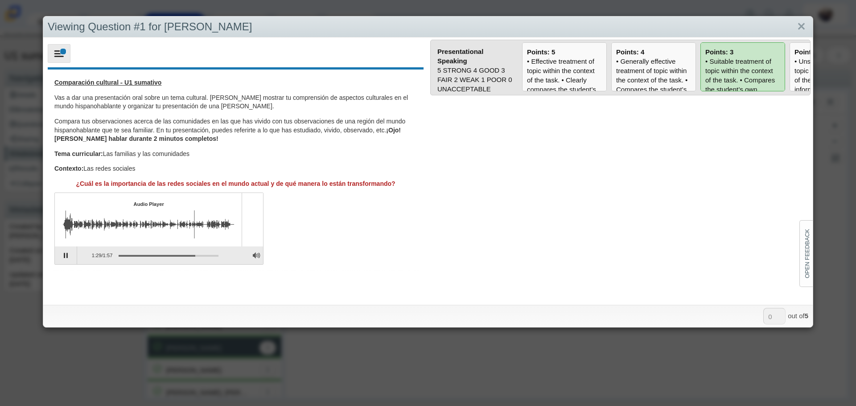
type input "3"
click at [796, 25] on link "Close" at bounding box center [801, 26] width 14 height 15
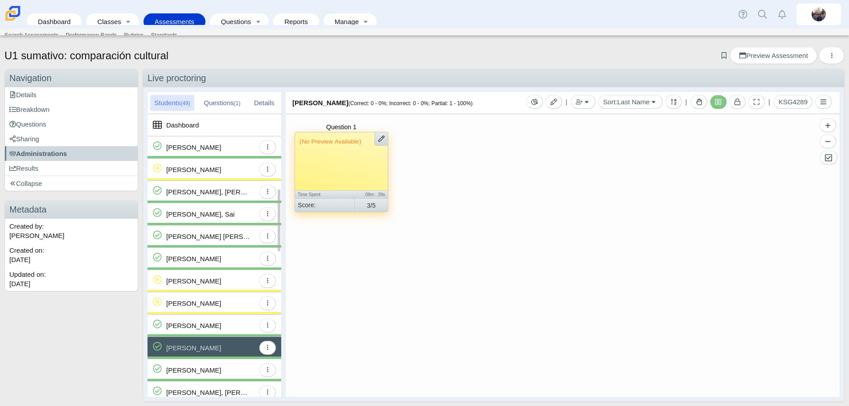
click at [207, 371] on div "[PERSON_NAME]" at bounding box center [210, 370] width 89 height 22
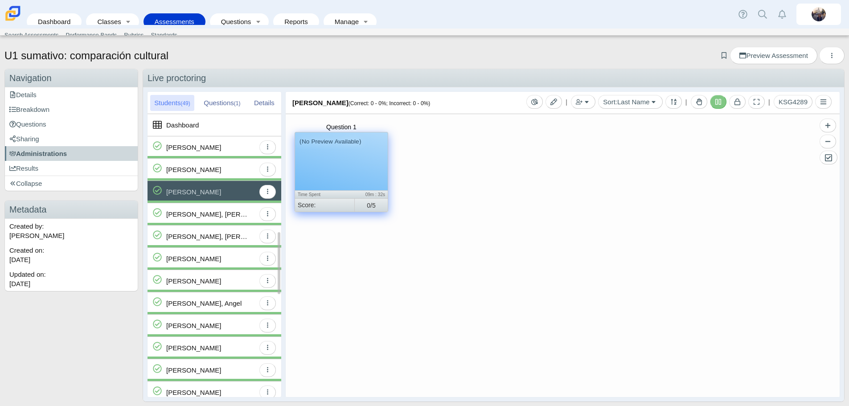
scroll to position [312, 0]
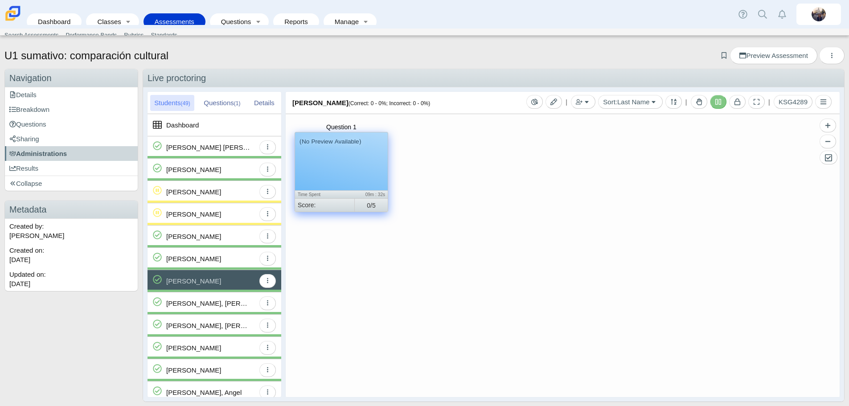
click at [338, 156] on div "(No Preview Available)" at bounding box center [341, 161] width 93 height 58
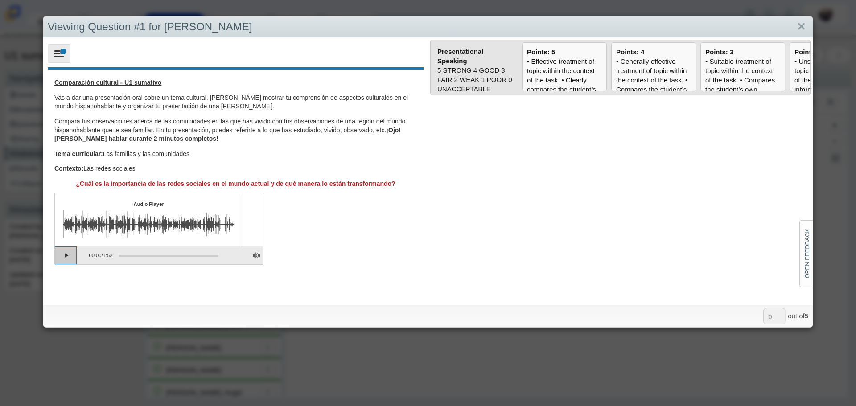
click at [66, 258] on button "Play" at bounding box center [66, 256] width 22 height 18
click at [551, 83] on div "• Effective treatment of topic within the context of the task. • Clearly compar…" at bounding box center [564, 244] width 75 height 374
click at [0, 0] on input "Points: 5" at bounding box center [0, 0] width 0 height 0
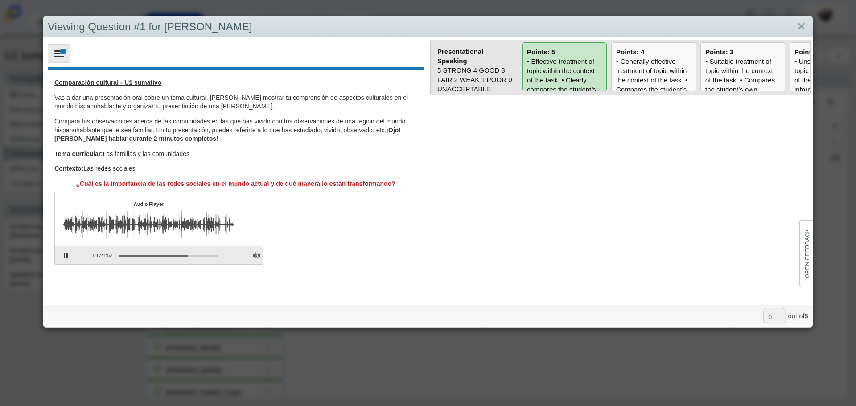
type input "5"
click at [797, 28] on link "Close" at bounding box center [801, 26] width 14 height 15
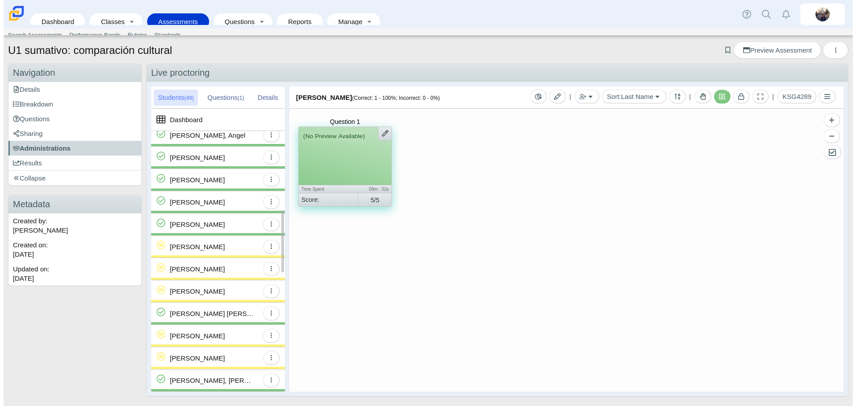
scroll to position [475, 0]
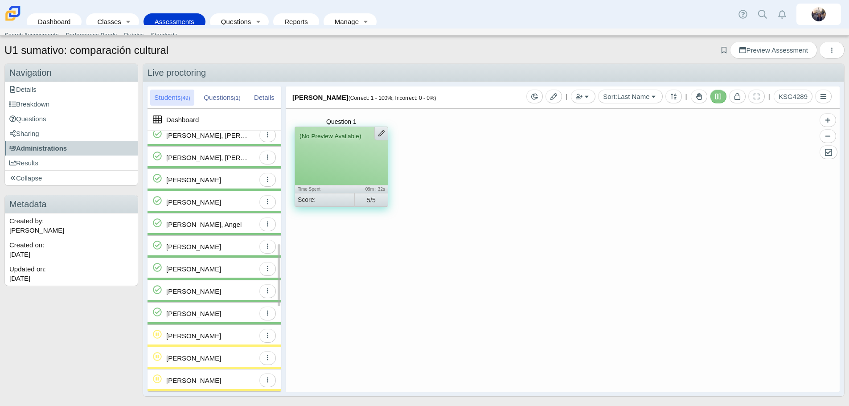
click at [197, 141] on div "[PERSON_NAME], [PERSON_NAME]" at bounding box center [208, 135] width 85 height 22
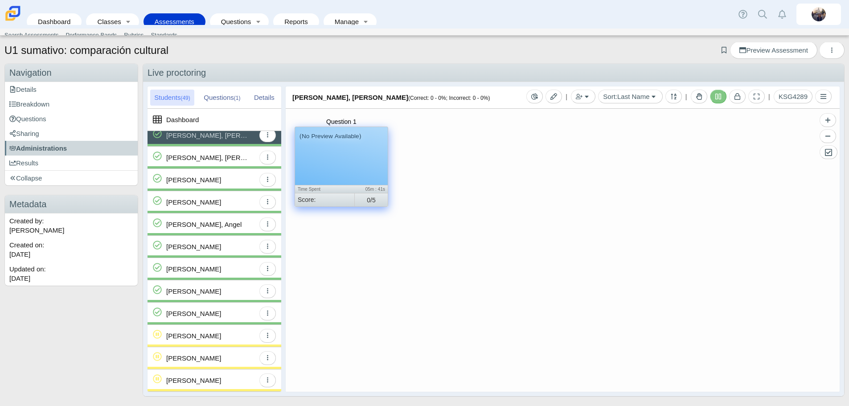
click at [366, 162] on div "(No Preview Available)" at bounding box center [341, 156] width 93 height 58
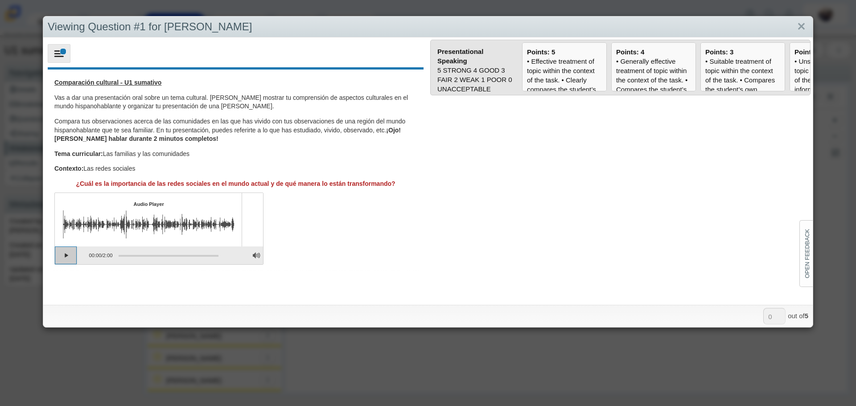
click at [68, 255] on button "Play" at bounding box center [66, 256] width 22 height 18
click at [670, 72] on div "• Generally effective treatment of topic within the context of the task. • Comp…" at bounding box center [653, 249] width 75 height 384
click at [0, 0] on input "Points: 4" at bounding box center [0, 0] width 0 height 0
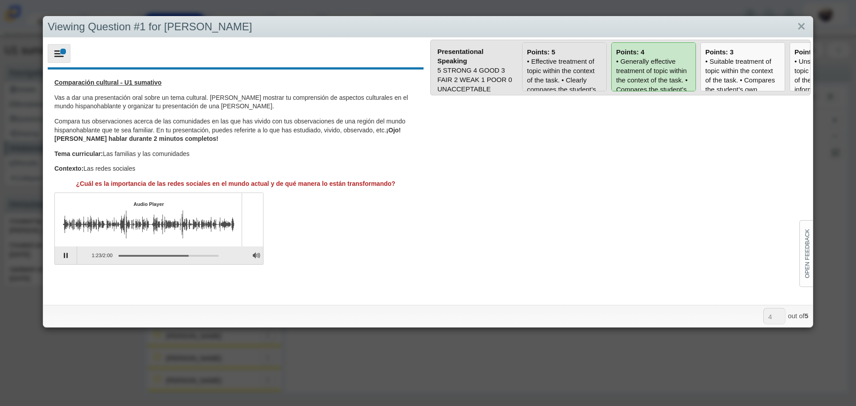
click at [561, 62] on div "• Effective treatment of topic within the context of the task. • Clearly compar…" at bounding box center [564, 244] width 75 height 374
click at [0, 0] on input "Points: 5" at bounding box center [0, 0] width 0 height 0
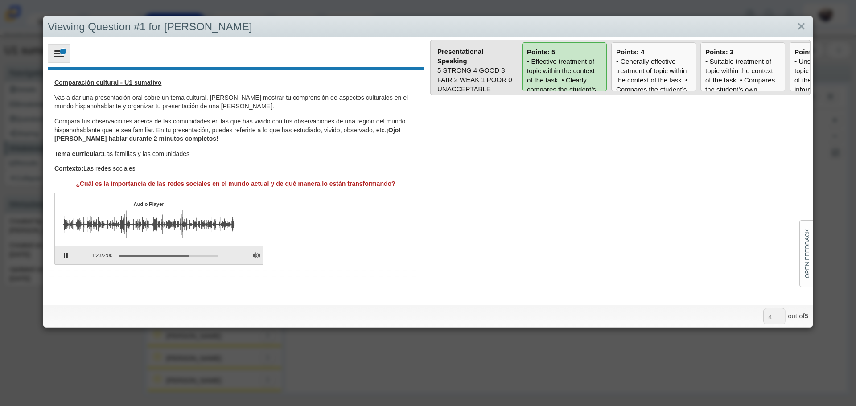
type input "5"
click at [796, 25] on link "Close" at bounding box center [801, 26] width 14 height 15
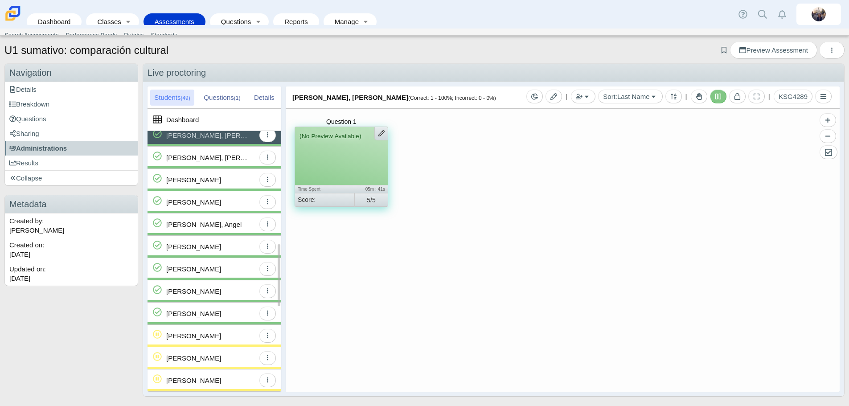
click at [200, 159] on div "[PERSON_NAME], [PERSON_NAME]" at bounding box center [208, 158] width 85 height 22
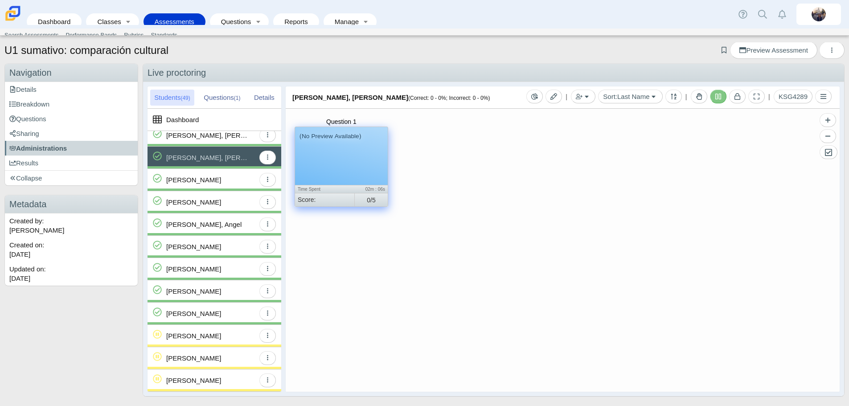
click at [342, 160] on div "(No Preview Available)" at bounding box center [341, 156] width 93 height 58
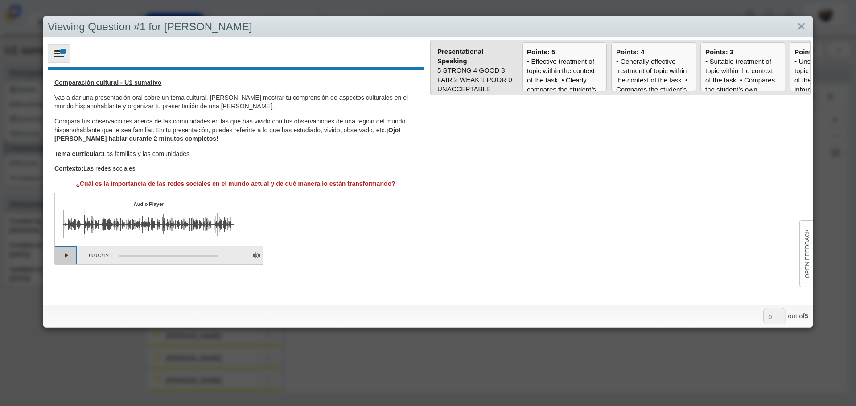
click at [65, 255] on button "Play" at bounding box center [66, 256] width 22 height 18
click at [631, 83] on div "• Generally effective treatment of topic within the context of the task. • Comp…" at bounding box center [653, 249] width 75 height 384
click at [0, 0] on input "Points: 4" at bounding box center [0, 0] width 0 height 0
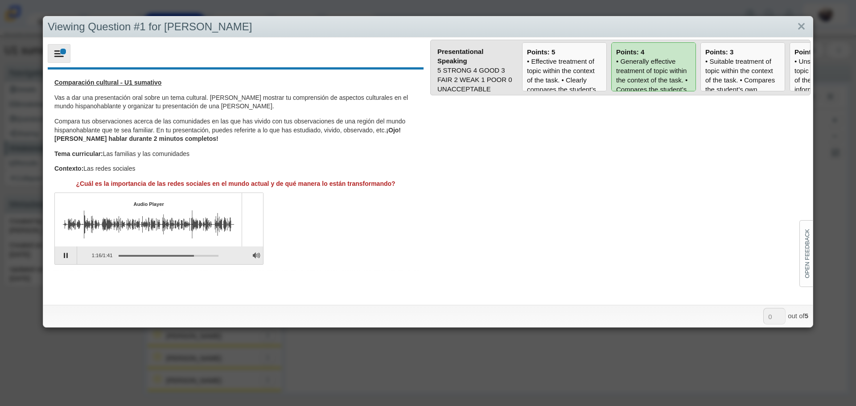
type input "4"
click at [794, 25] on link "Close" at bounding box center [801, 26] width 14 height 15
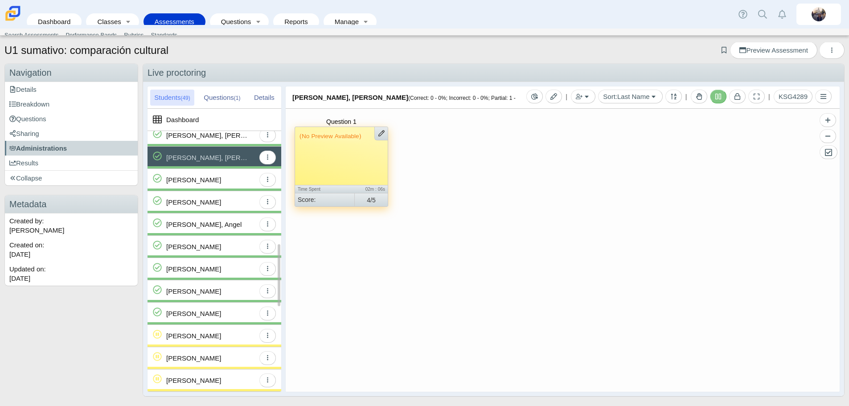
click at [214, 186] on div "[PERSON_NAME]" at bounding box center [210, 180] width 89 height 22
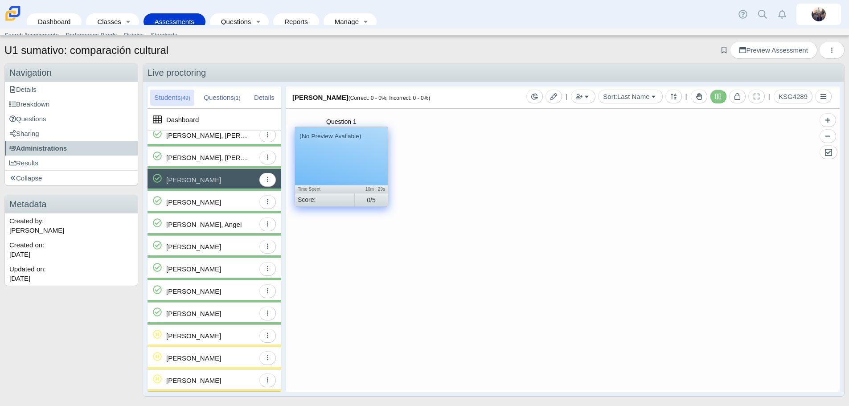
click at [334, 162] on div "(No Preview Available)" at bounding box center [341, 156] width 93 height 58
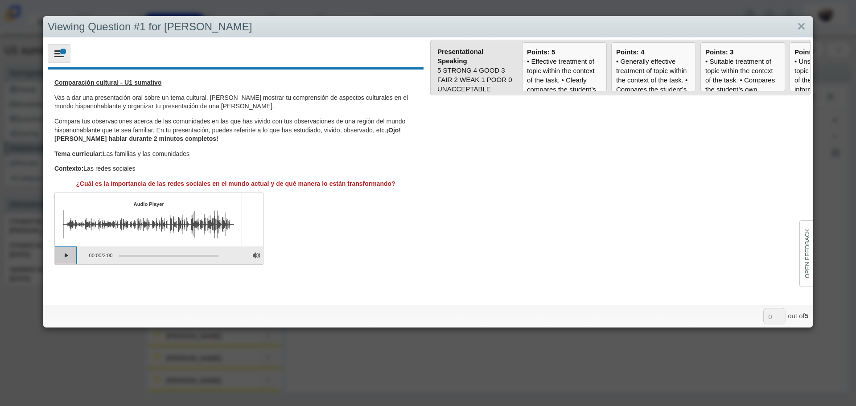
click at [59, 256] on button "Play" at bounding box center [66, 256] width 22 height 18
click at [658, 65] on div "• Generally effective treatment of topic within the context of the task. • Comp…" at bounding box center [653, 249] width 75 height 384
click at [0, 0] on input "Points: 4" at bounding box center [0, 0] width 0 height 0
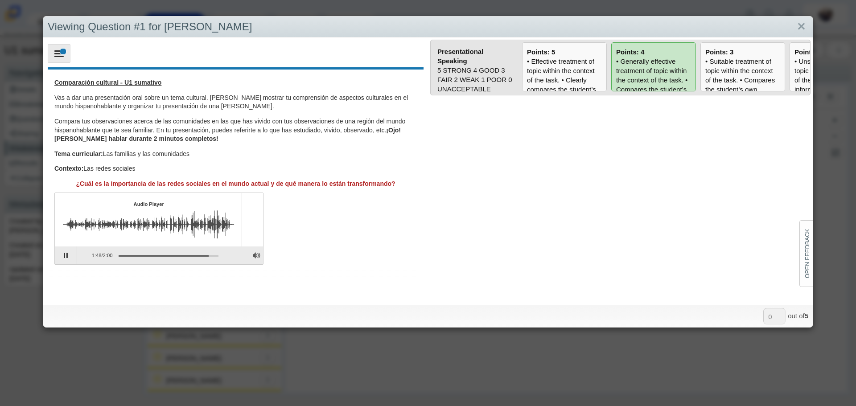
type input "4"
click at [796, 33] on link "Close" at bounding box center [801, 26] width 14 height 15
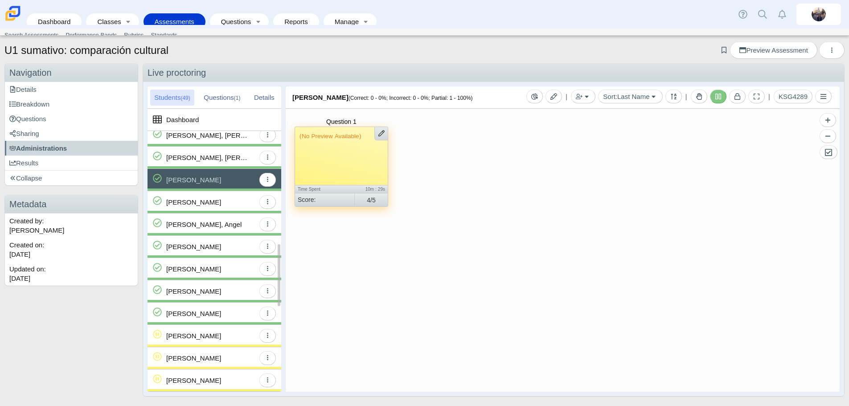
click at [184, 205] on div "[PERSON_NAME]" at bounding box center [193, 202] width 55 height 22
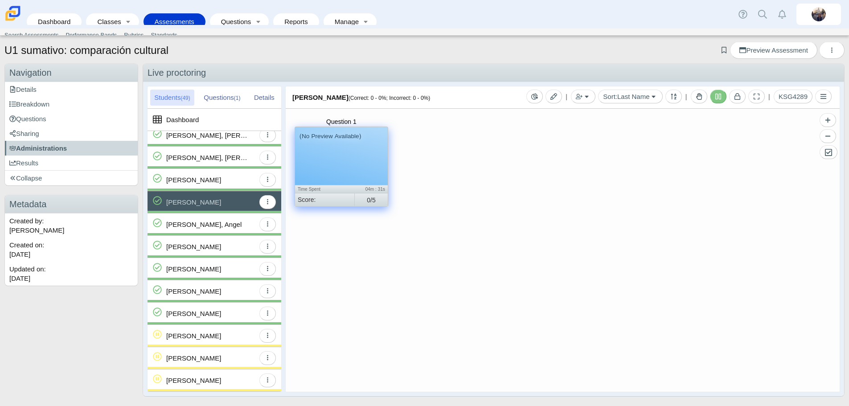
click at [346, 160] on div "(No Preview Available)" at bounding box center [341, 156] width 93 height 58
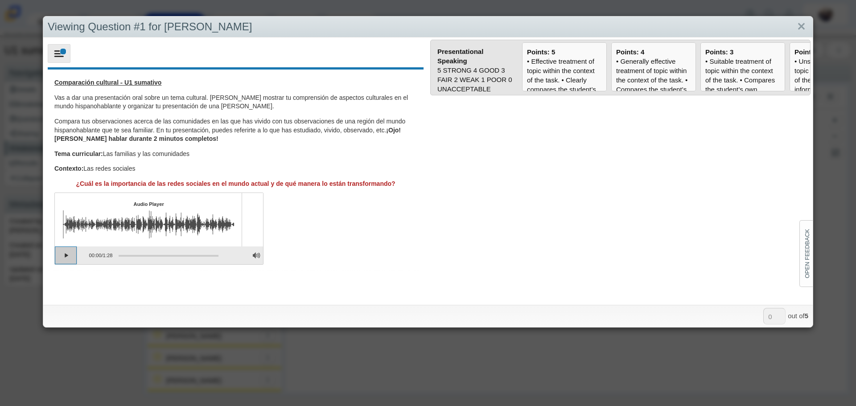
click at [60, 260] on button "Play" at bounding box center [66, 256] width 22 height 18
click at [58, 258] on button "Play" at bounding box center [66, 256] width 22 height 18
click at [257, 190] on body "Dashboard Classes Active Classes Archived Classes Assessments Performance Bands" at bounding box center [424, 203] width 849 height 406
click at [636, 76] on div "• Generally effective treatment of topic within the context of the task. • Comp…" at bounding box center [653, 249] width 75 height 384
click at [0, 0] on input "Points: 4" at bounding box center [0, 0] width 0 height 0
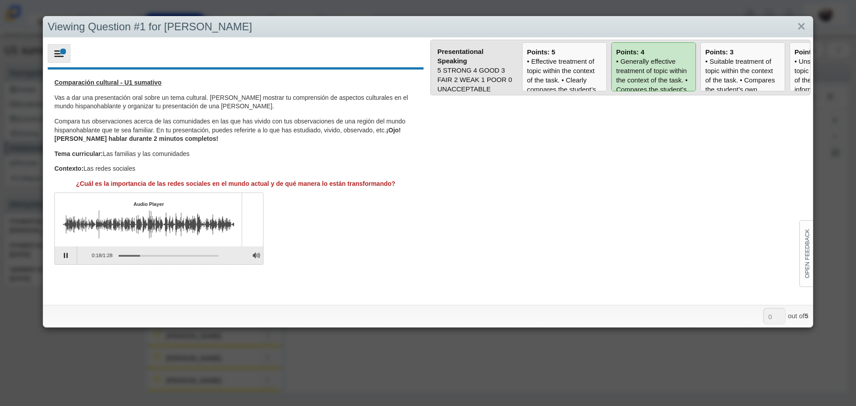
type input "4"
drag, startPoint x: 797, startPoint y: 27, endPoint x: 782, endPoint y: 31, distance: 16.2
click at [797, 27] on link "Close" at bounding box center [801, 26] width 14 height 15
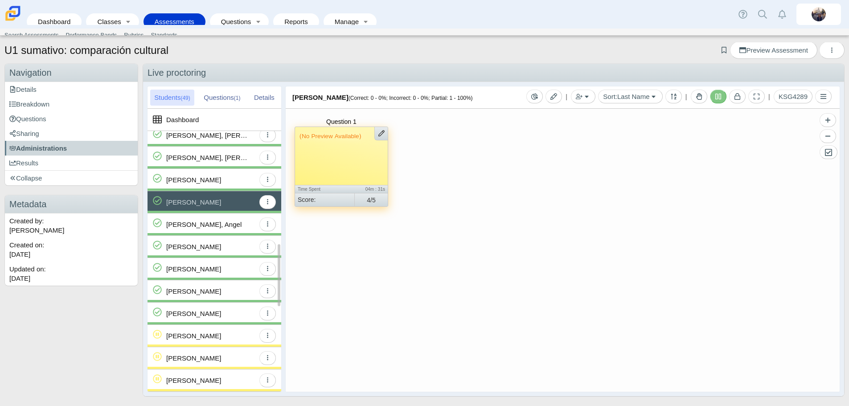
click at [201, 224] on div "[PERSON_NAME], Angel" at bounding box center [203, 225] width 75 height 22
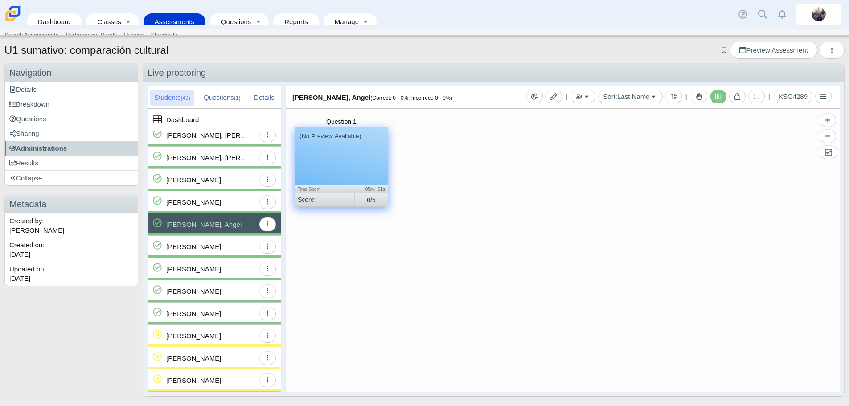
click at [333, 160] on div "(No Preview Available)" at bounding box center [341, 156] width 93 height 58
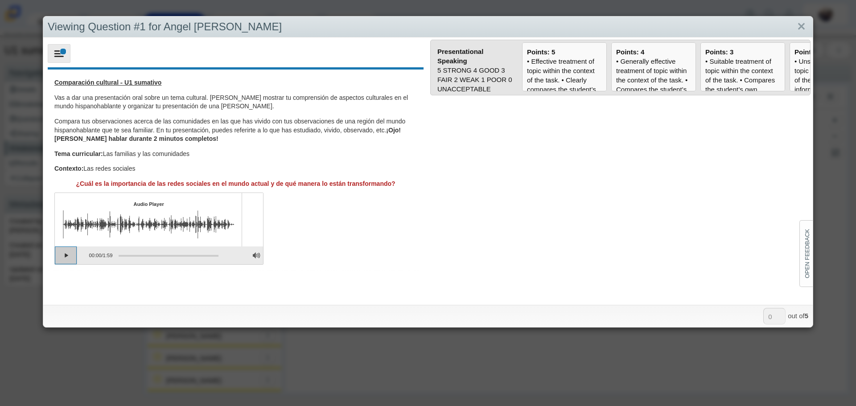
click at [66, 257] on button "Play" at bounding box center [66, 256] width 22 height 18
click at [63, 259] on button "Pause playback" at bounding box center [66, 256] width 22 height 18
click at [62, 257] on button "Continue playback" at bounding box center [66, 256] width 22 height 18
click at [645, 66] on div "• Generally effective treatment of topic within the context of the task. • Comp…" at bounding box center [653, 249] width 75 height 384
click at [0, 0] on input "Points: 4" at bounding box center [0, 0] width 0 height 0
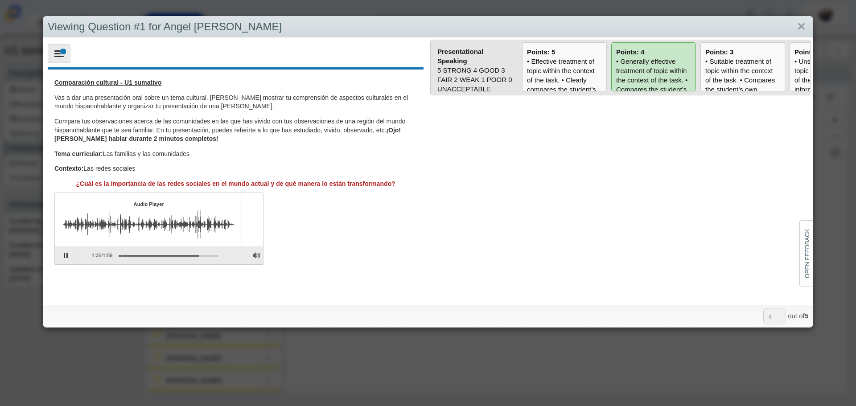
click at [123, 257] on div "Assessment items" at bounding box center [169, 256] width 100 height 2
click at [725, 72] on div "• Suitable treatment of topic within the context of the task. • Compares the st…" at bounding box center [742, 235] width 75 height 356
click at [0, 0] on input "Points: 3" at bounding box center [0, 0] width 0 height 0
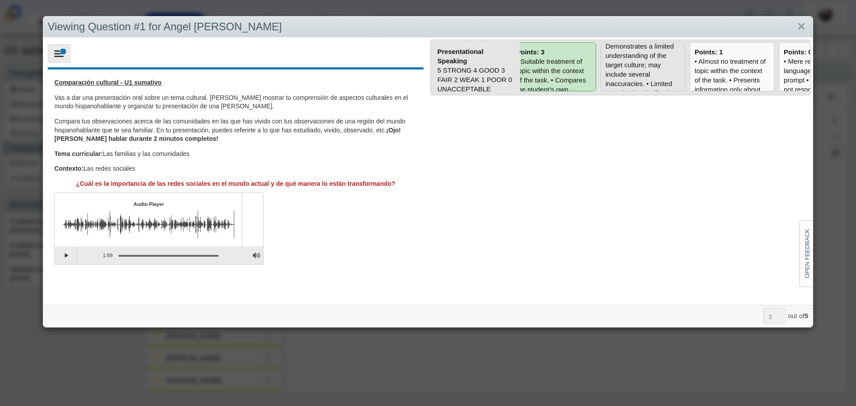
scroll to position [134, 0]
click at [652, 63] on div "• Unsuitable treatment of topic within the context of the task. • Presents info…" at bounding box center [642, 115] width 75 height 384
click at [0, 0] on input "Points: 2" at bounding box center [0, 0] width 0 height 0
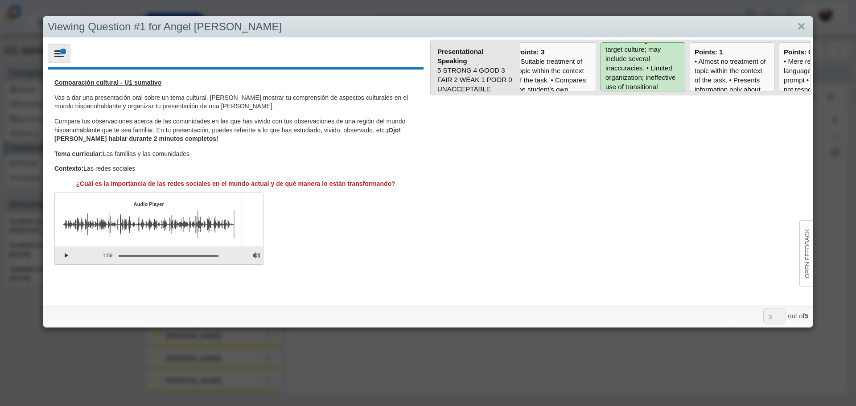
type input "2"
click at [794, 29] on link "Close" at bounding box center [801, 26] width 14 height 15
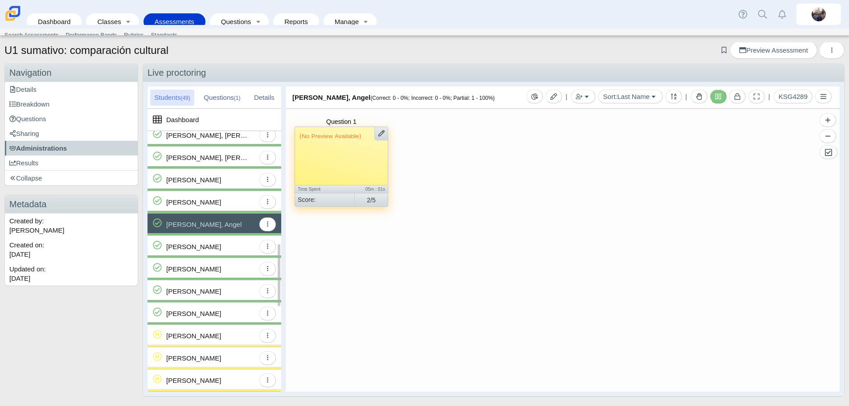
click at [213, 251] on div "[PERSON_NAME]" at bounding box center [193, 247] width 55 height 22
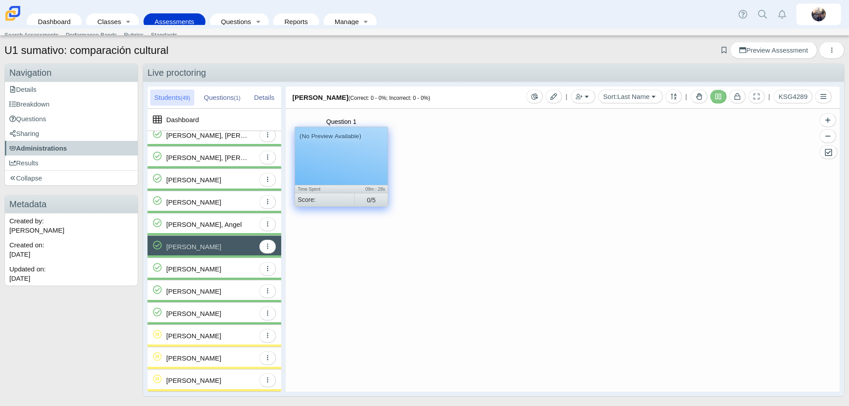
click at [343, 160] on div "(No Preview Available)" at bounding box center [341, 156] width 93 height 58
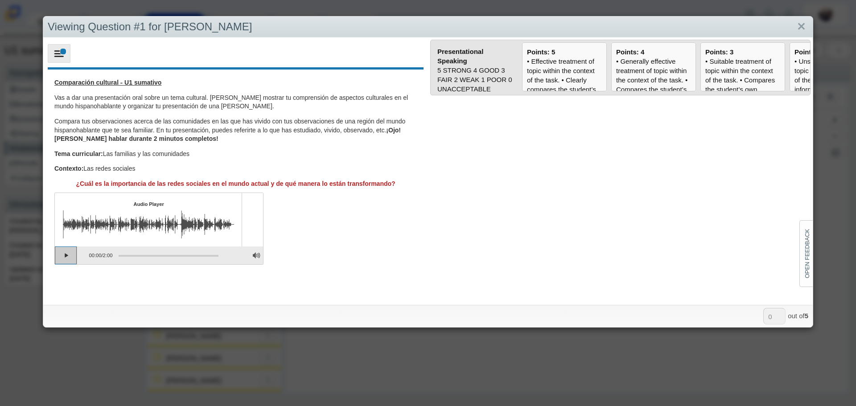
click at [65, 257] on button "Play" at bounding box center [66, 256] width 22 height 18
click at [64, 256] on button "Pause playback" at bounding box center [66, 256] width 22 height 18
